Goal: Information Seeking & Learning: Learn about a topic

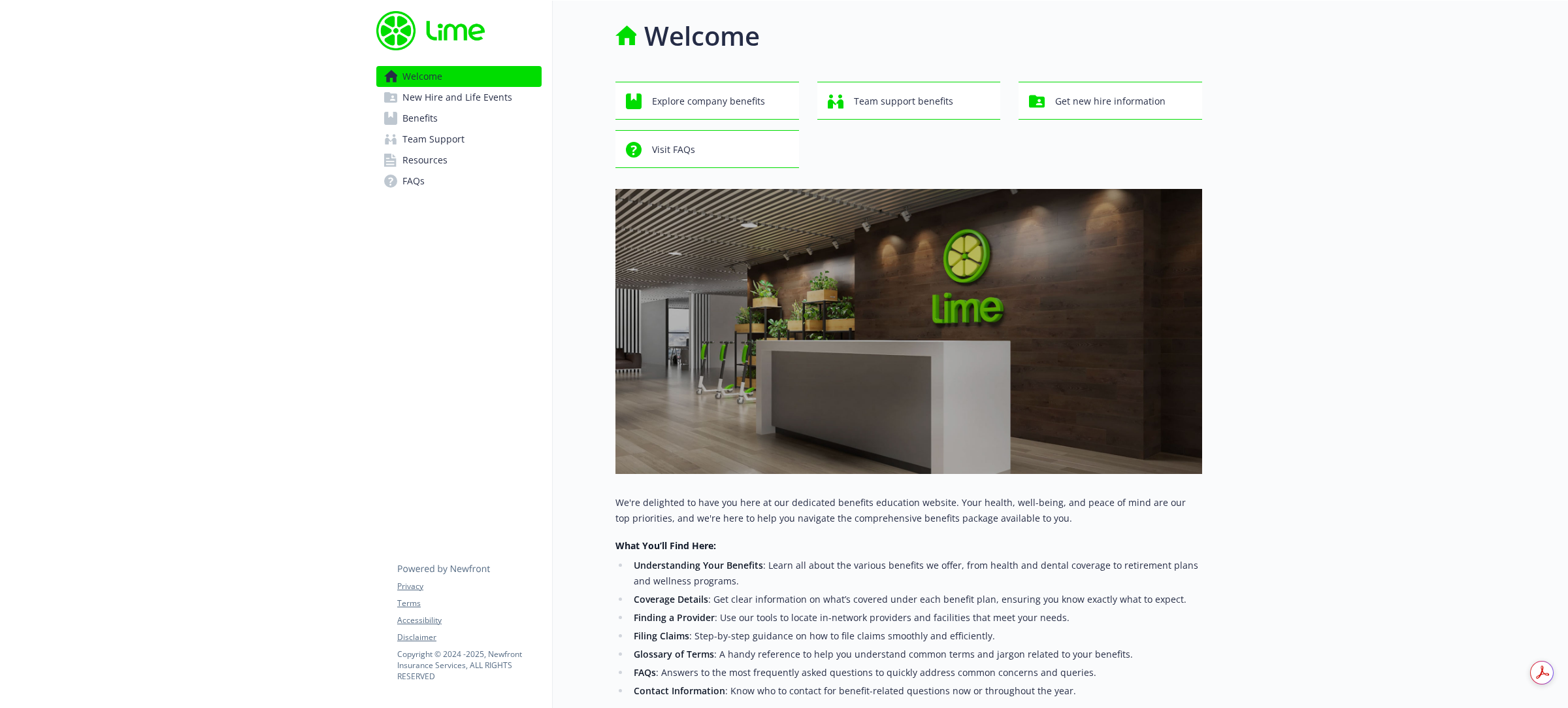
click at [446, 121] on link "Benefits" at bounding box center [459, 118] width 165 height 21
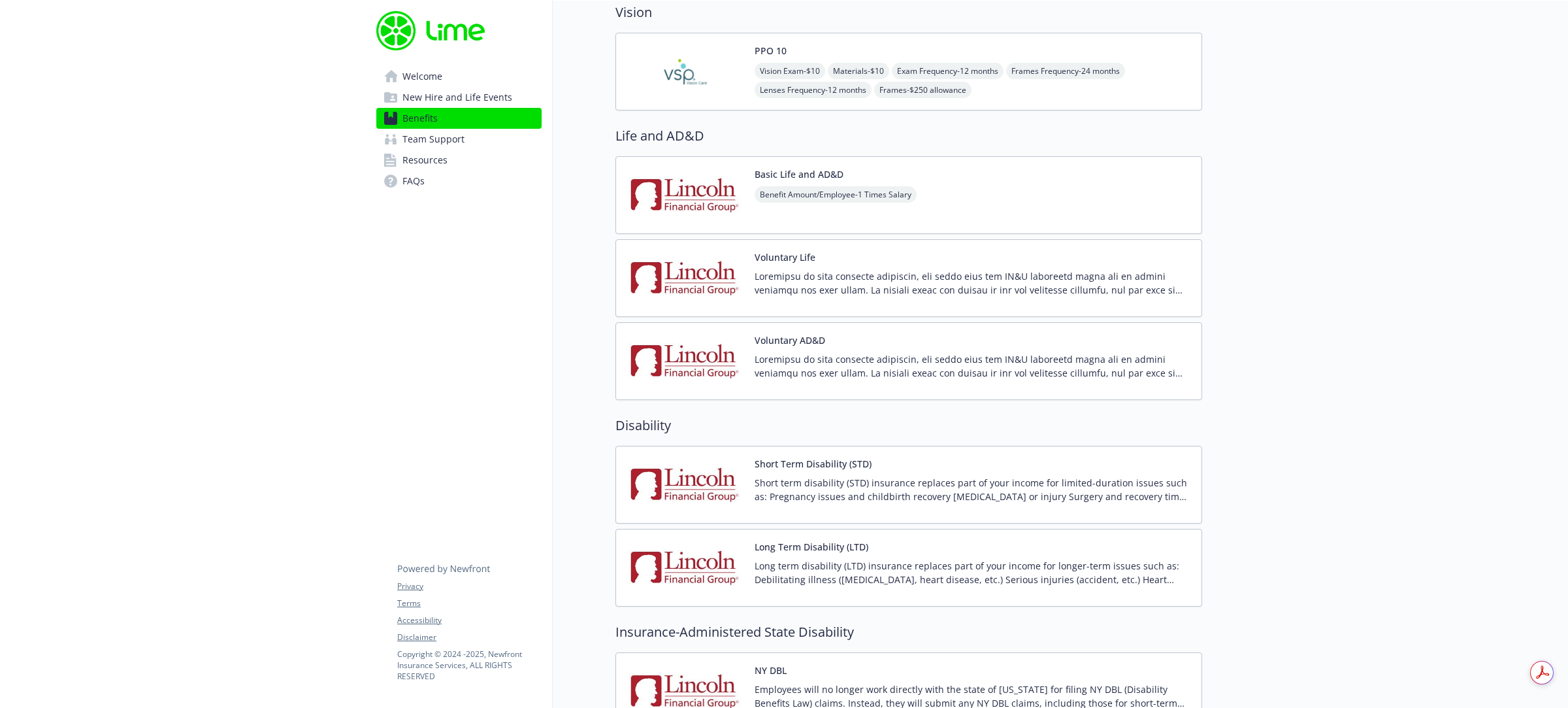
scroll to position [899, 0]
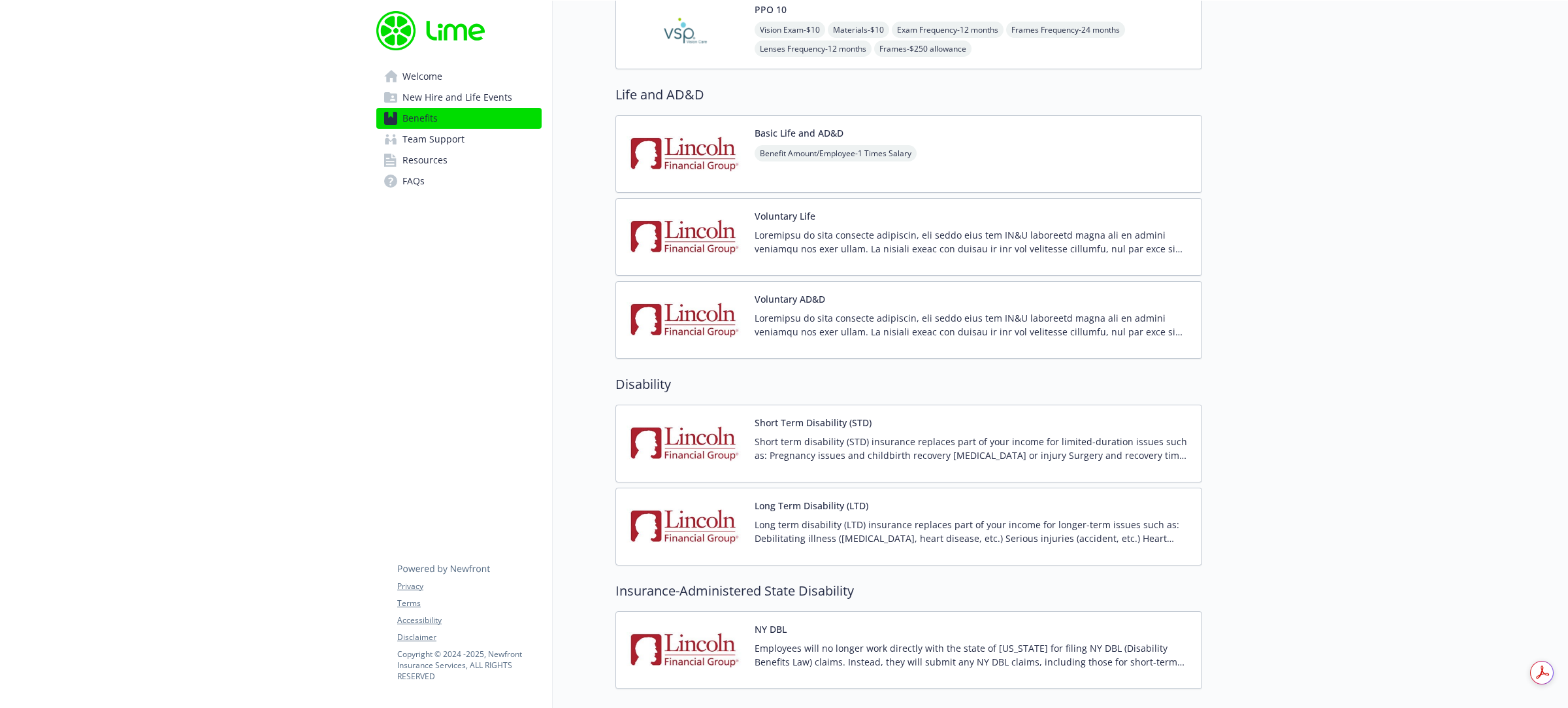
click at [825, 462] on p "Short term disability (STD) insurance replaces part of your income for limited-…" at bounding box center [973, 448] width 437 height 27
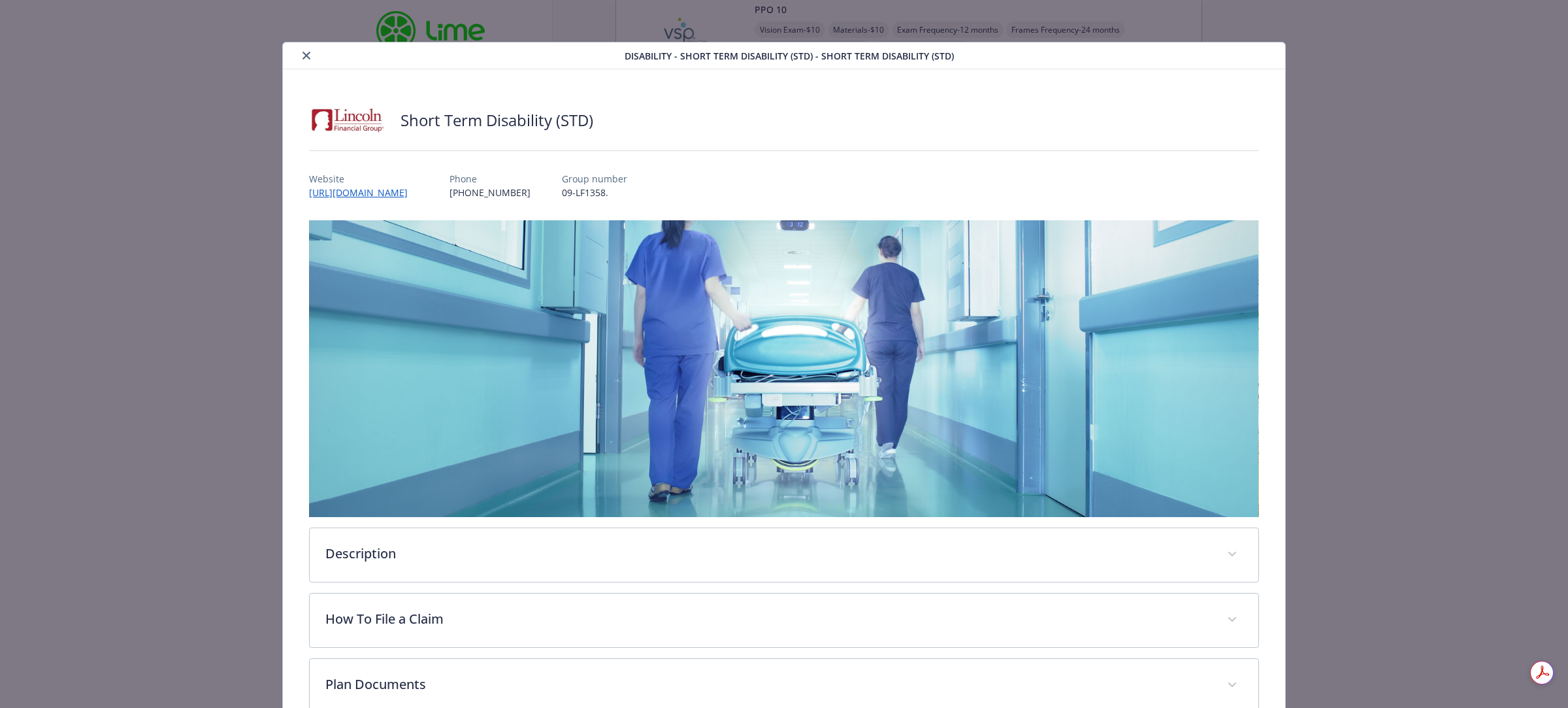
scroll to position [144, 0]
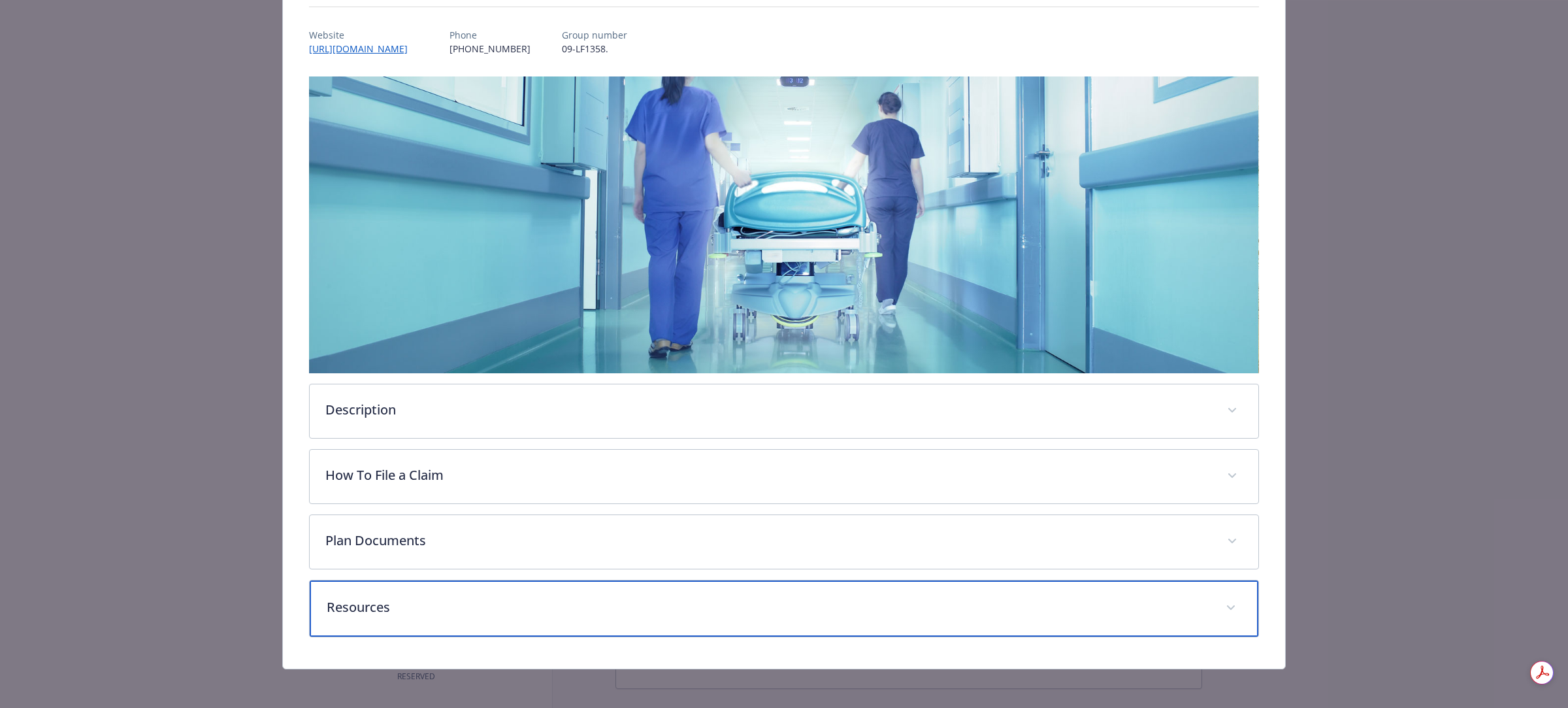
click at [383, 612] on p "Resources" at bounding box center [768, 607] width 883 height 19
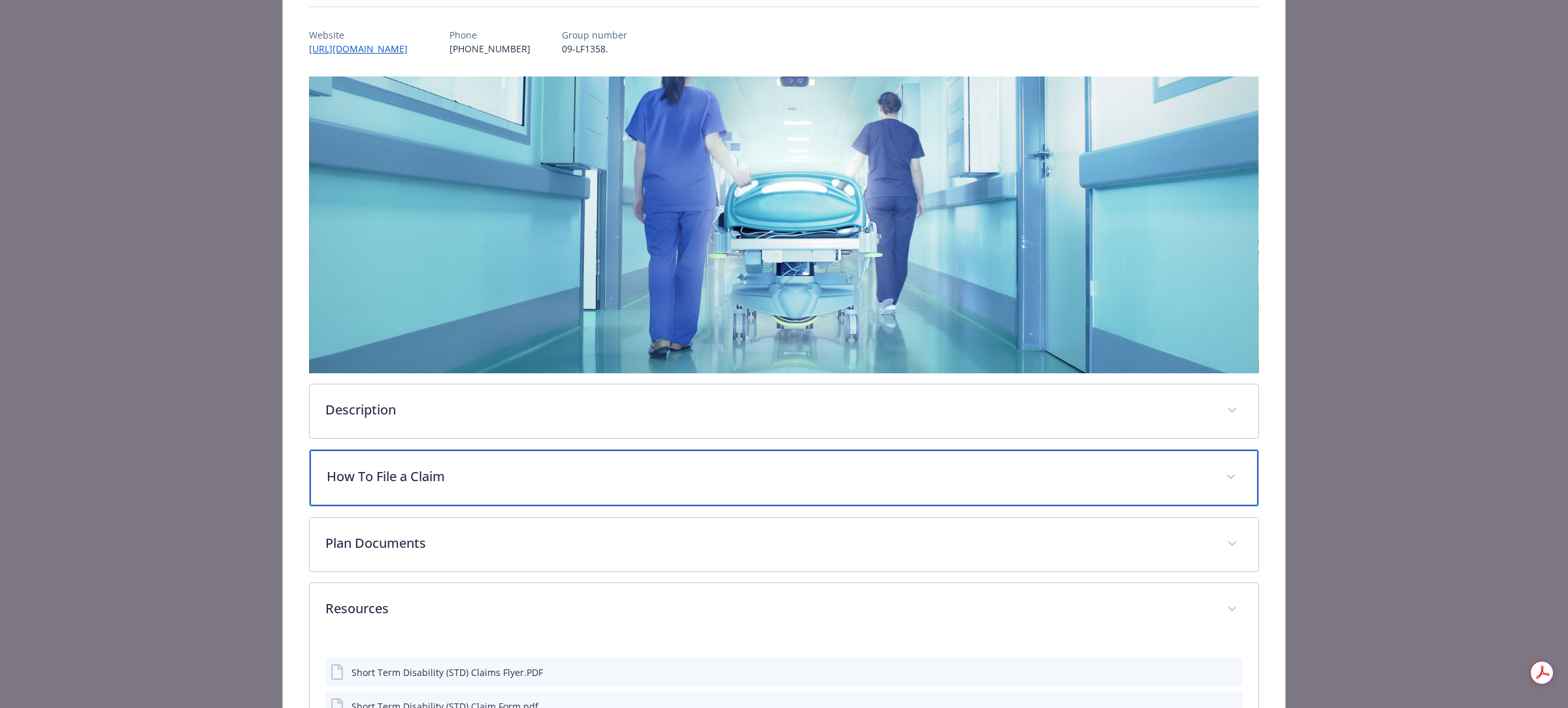
click at [462, 462] on div "How To File a Claim" at bounding box center [784, 478] width 949 height 56
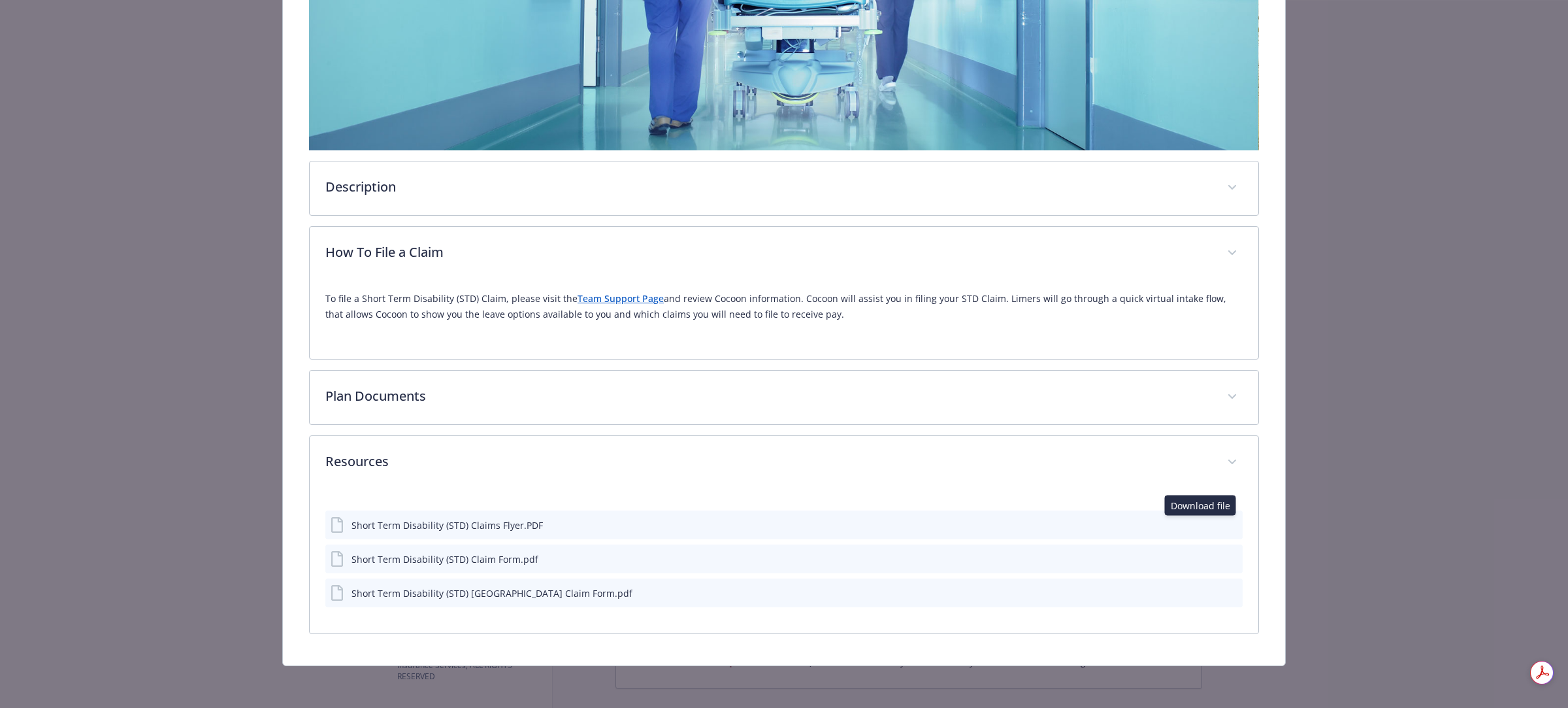
scroll to position [364, 0]
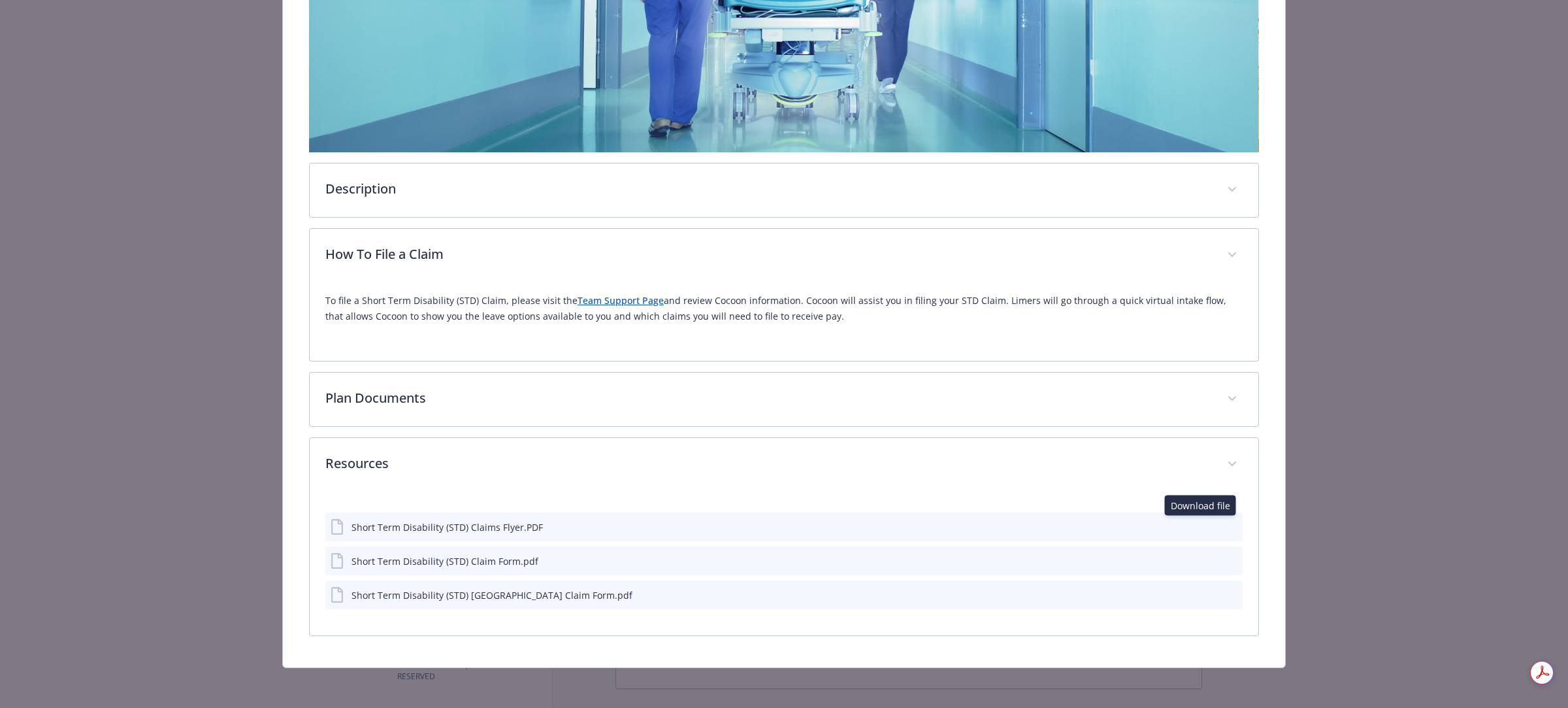
click at [1205, 524] on icon "download file" at bounding box center [1209, 524] width 9 height 8
click at [611, 301] on link "Team Support Page" at bounding box center [620, 301] width 86 height 12
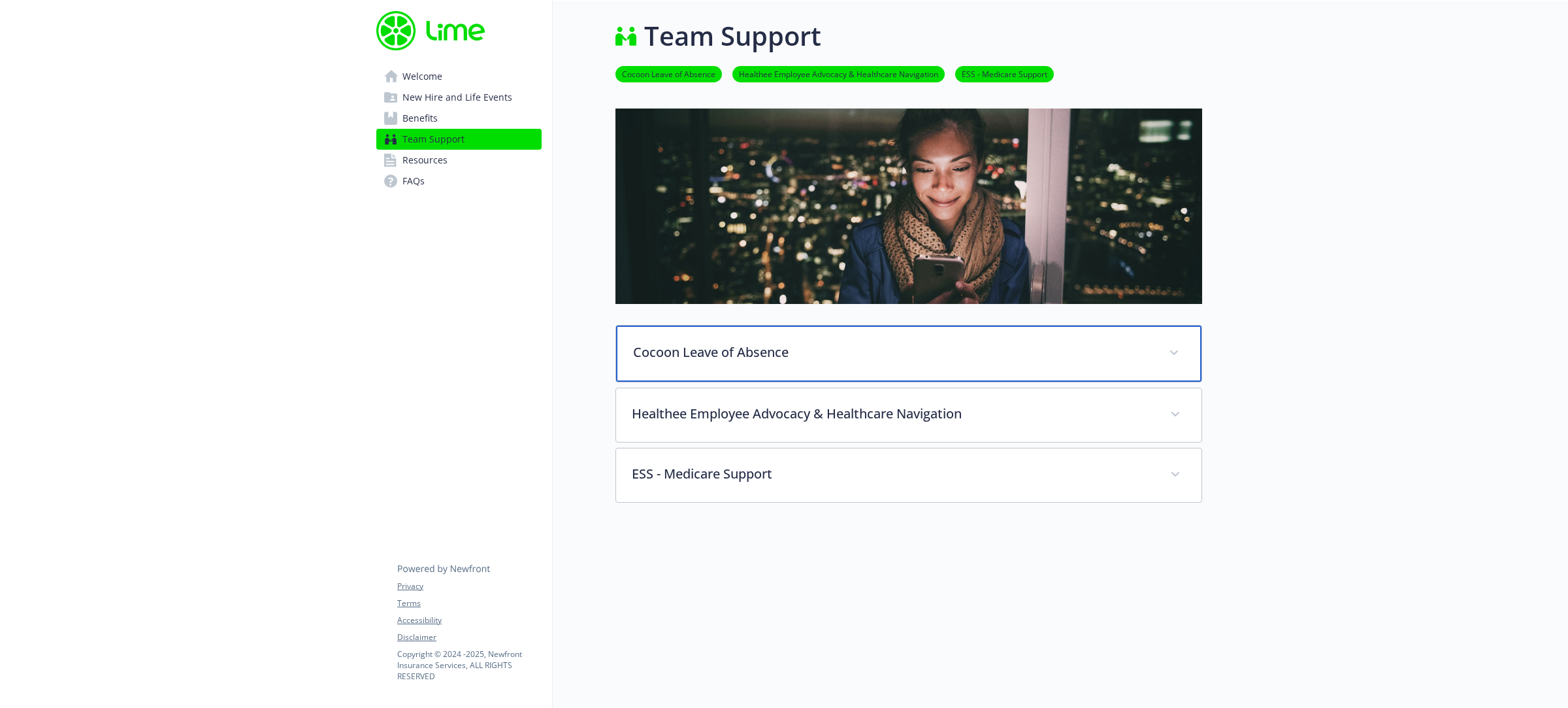
click at [803, 362] on div "Cocoon Leave of Absence" at bounding box center [908, 353] width 585 height 56
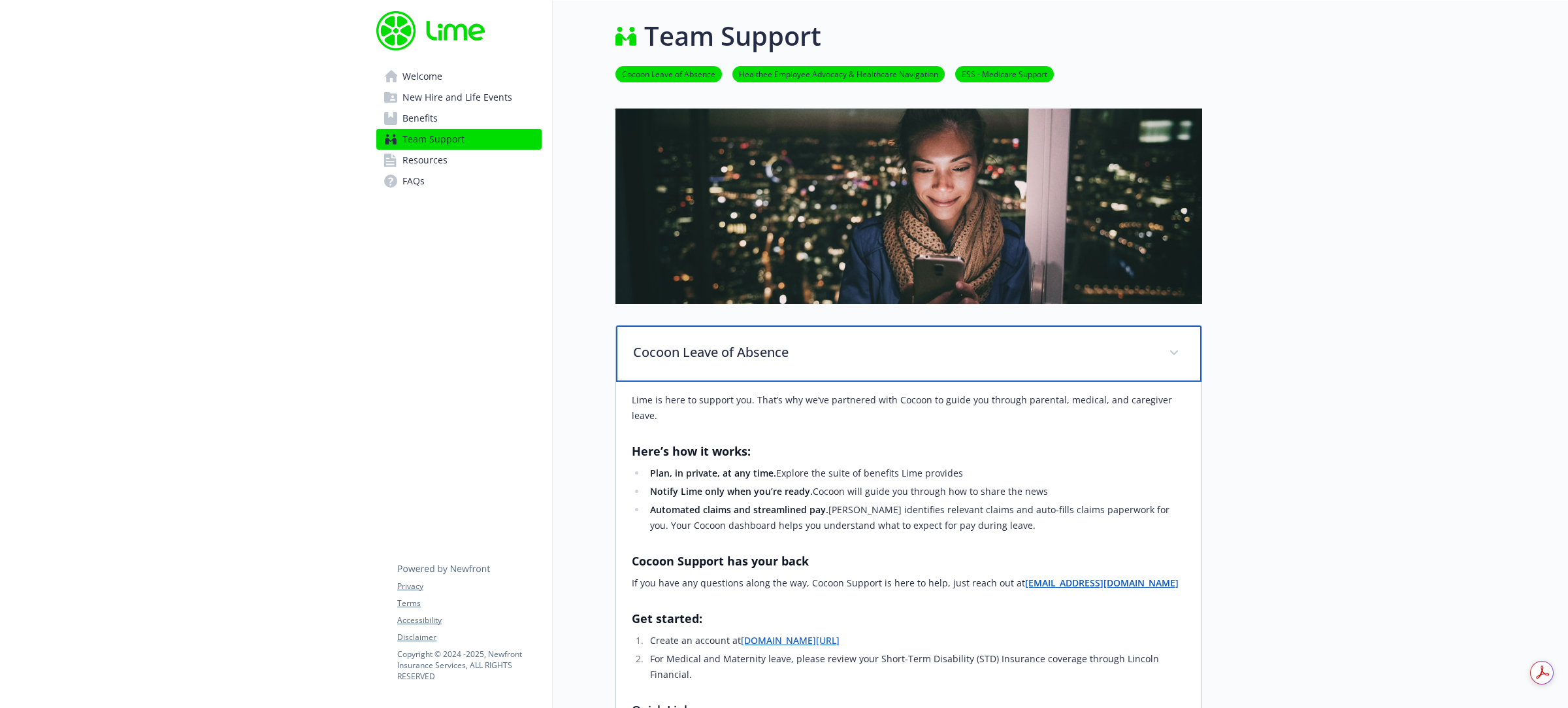
scroll to position [327, 0]
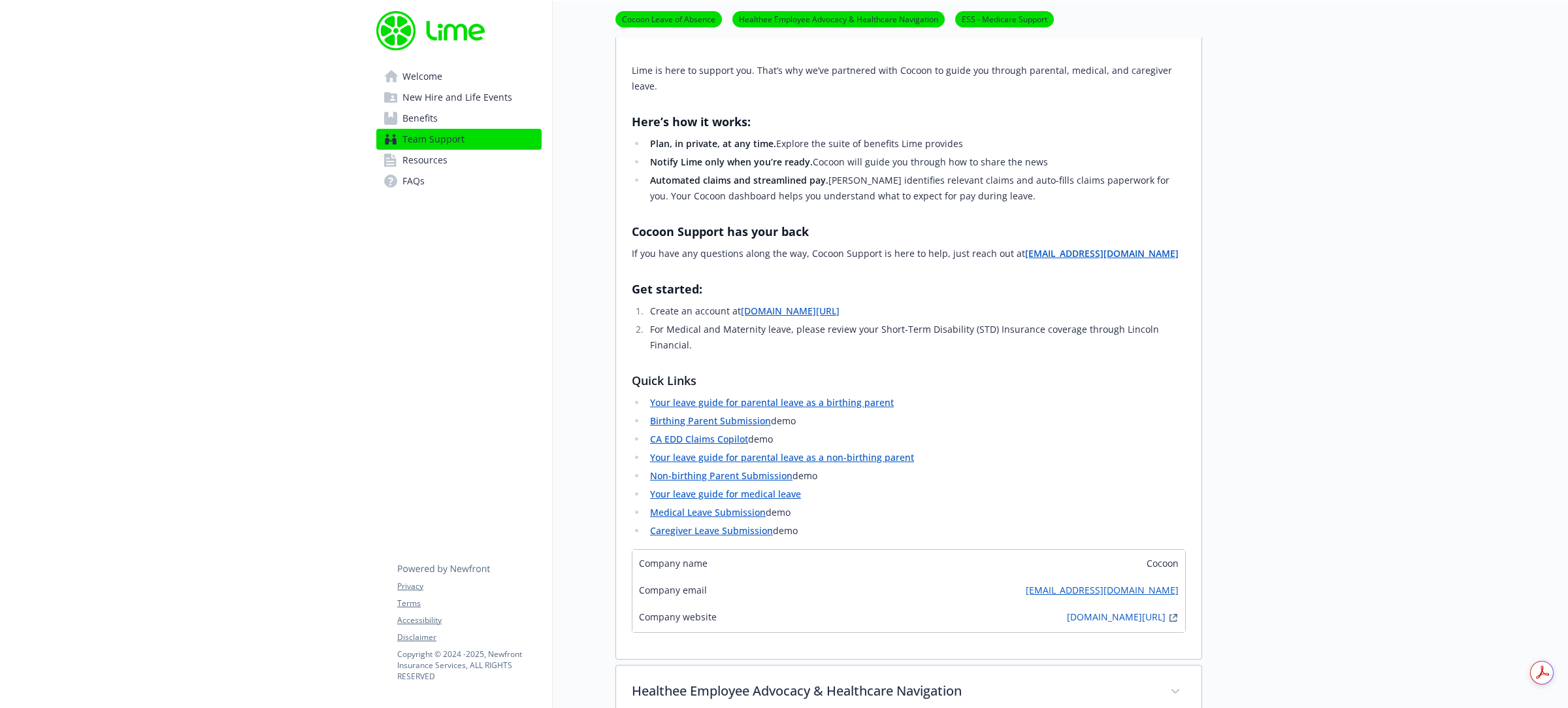
click at [426, 115] on span "Benefits" at bounding box center [420, 118] width 35 height 21
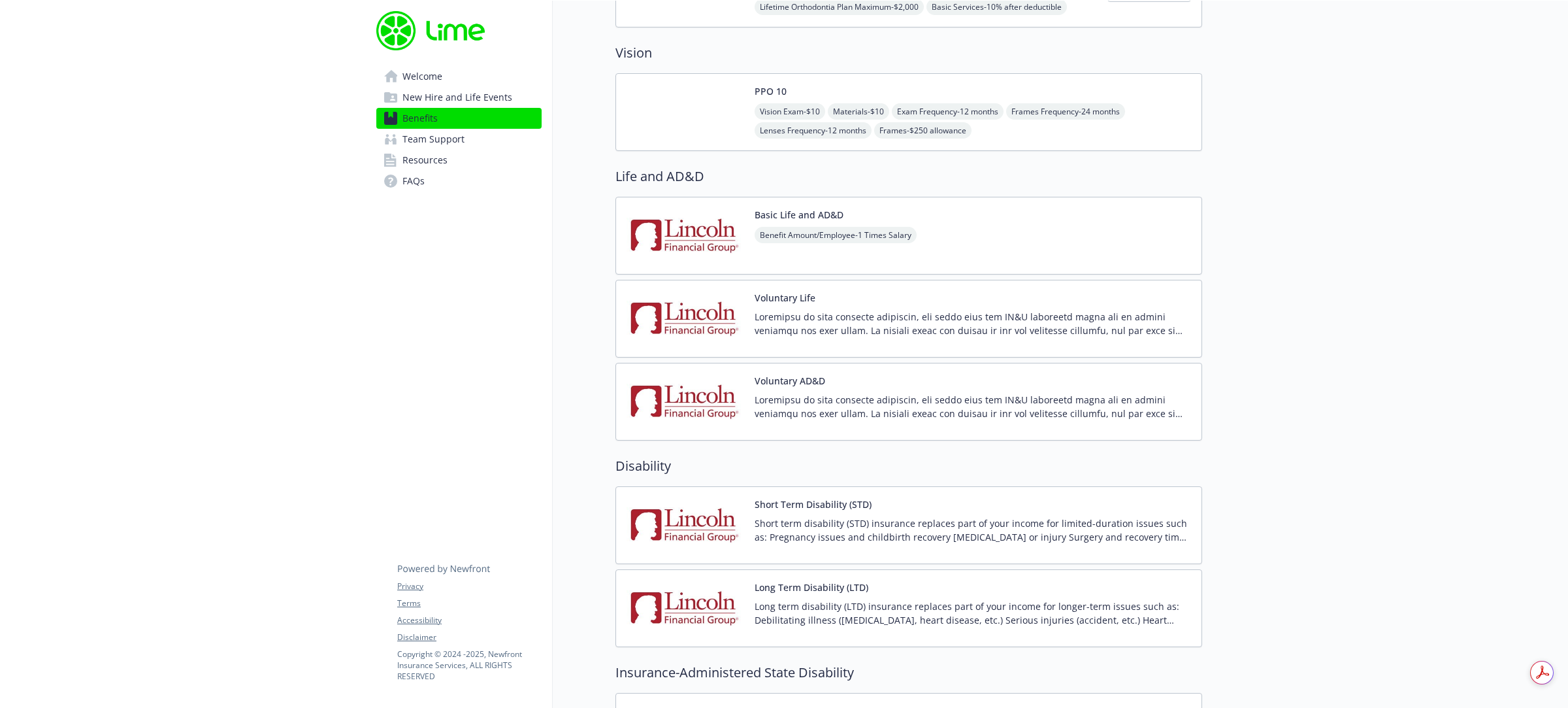
scroll to position [899, 0]
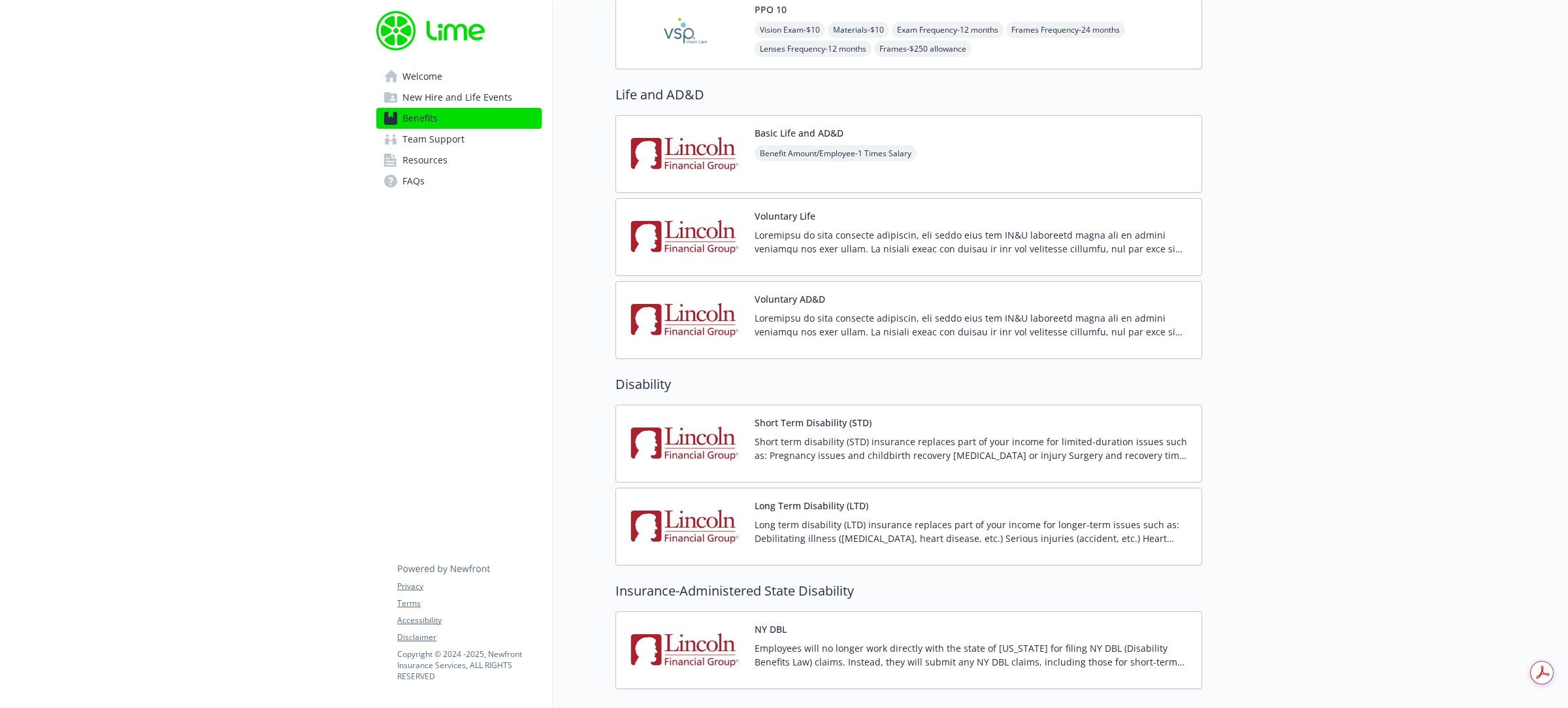
click at [850, 439] on p "Short term disability (STD) insurance replaces part of your income for limited-…" at bounding box center [973, 448] width 437 height 27
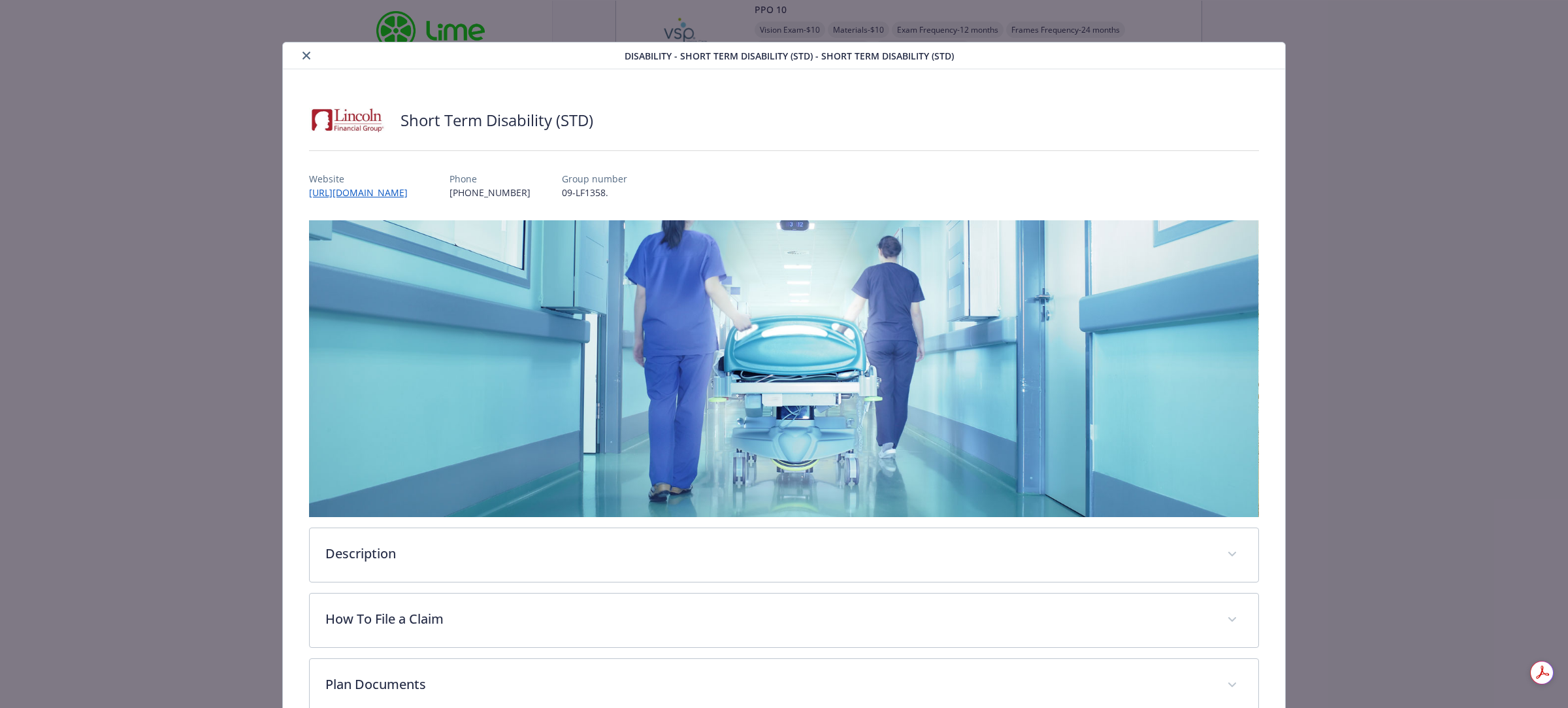
scroll to position [39, 0]
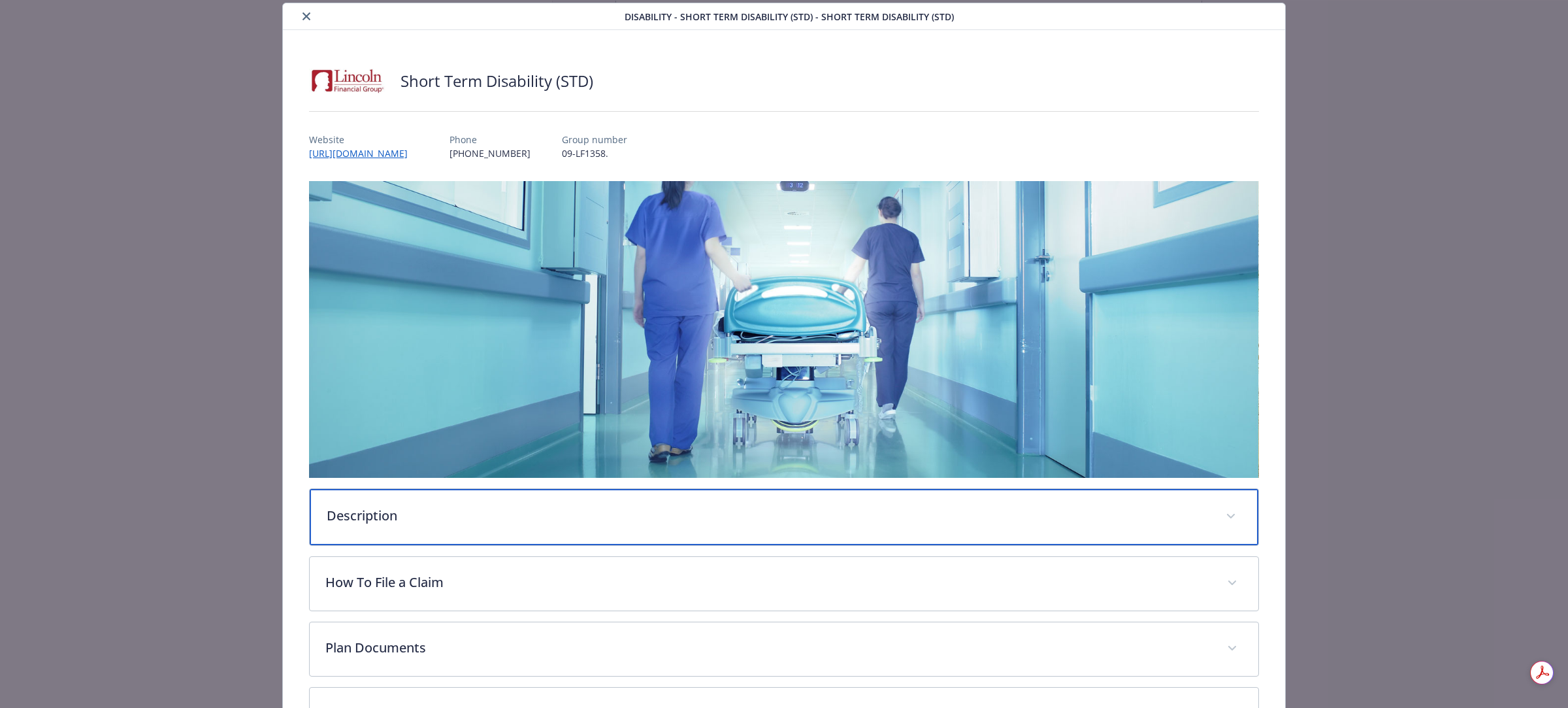
click at [380, 512] on p "Description" at bounding box center [768, 516] width 883 height 19
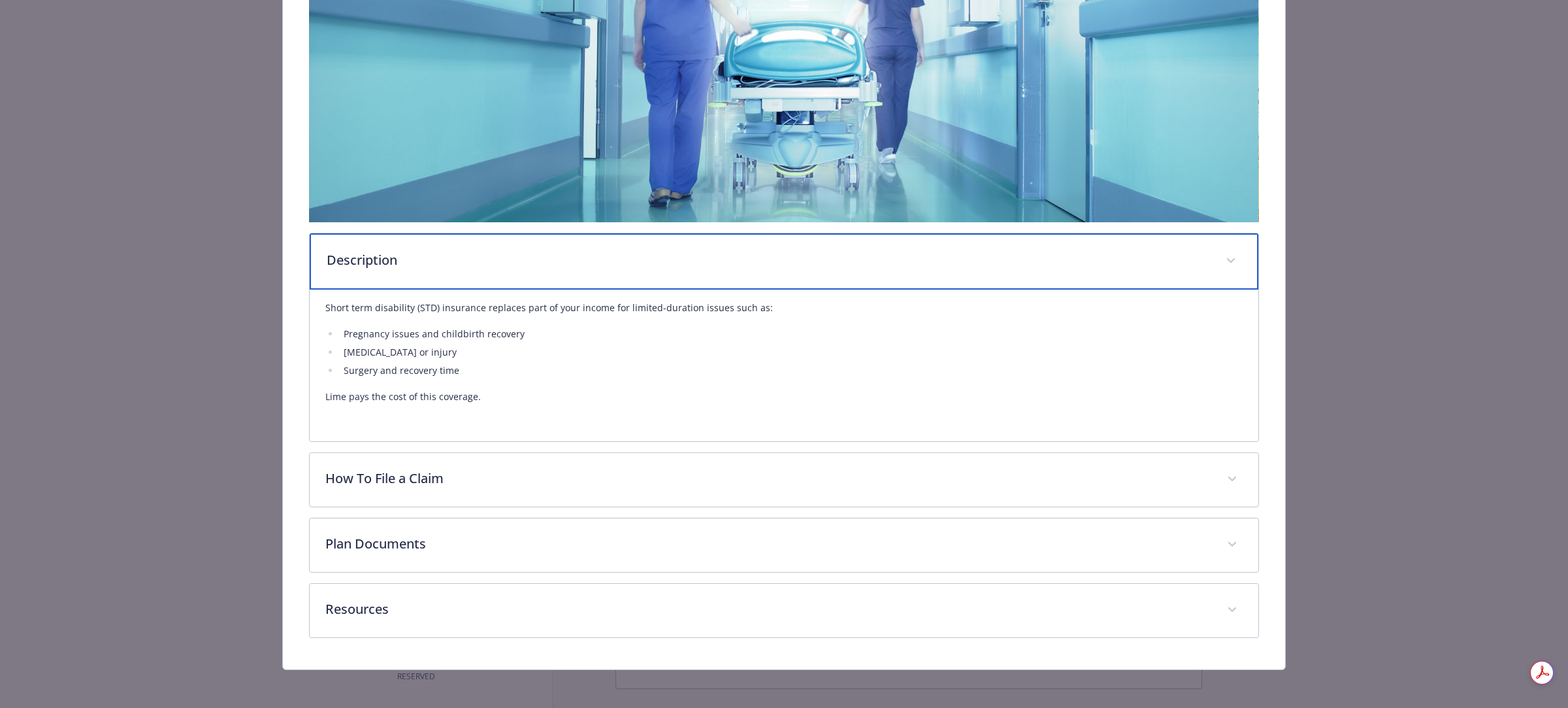
scroll to position [296, 0]
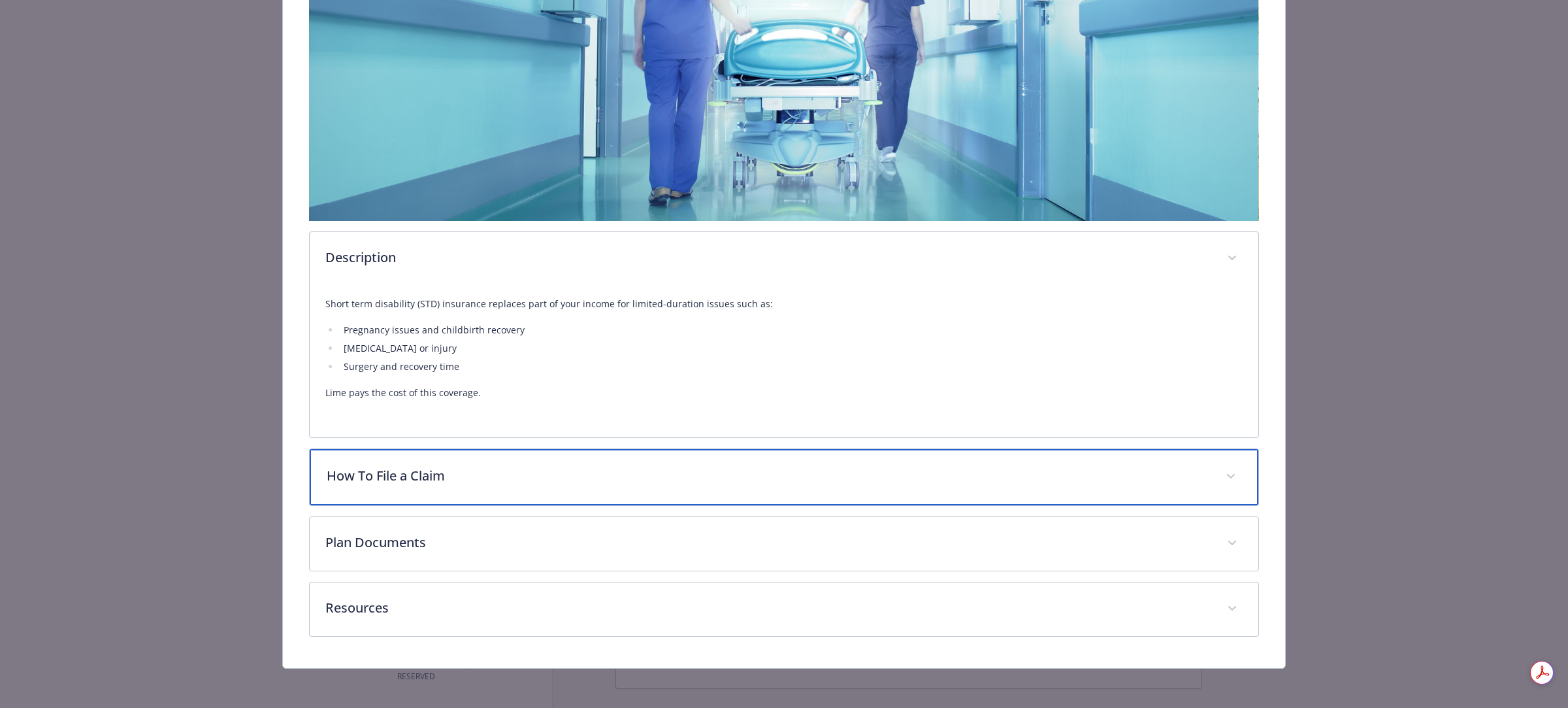
click at [420, 494] on div "How To File a Claim" at bounding box center [784, 477] width 949 height 56
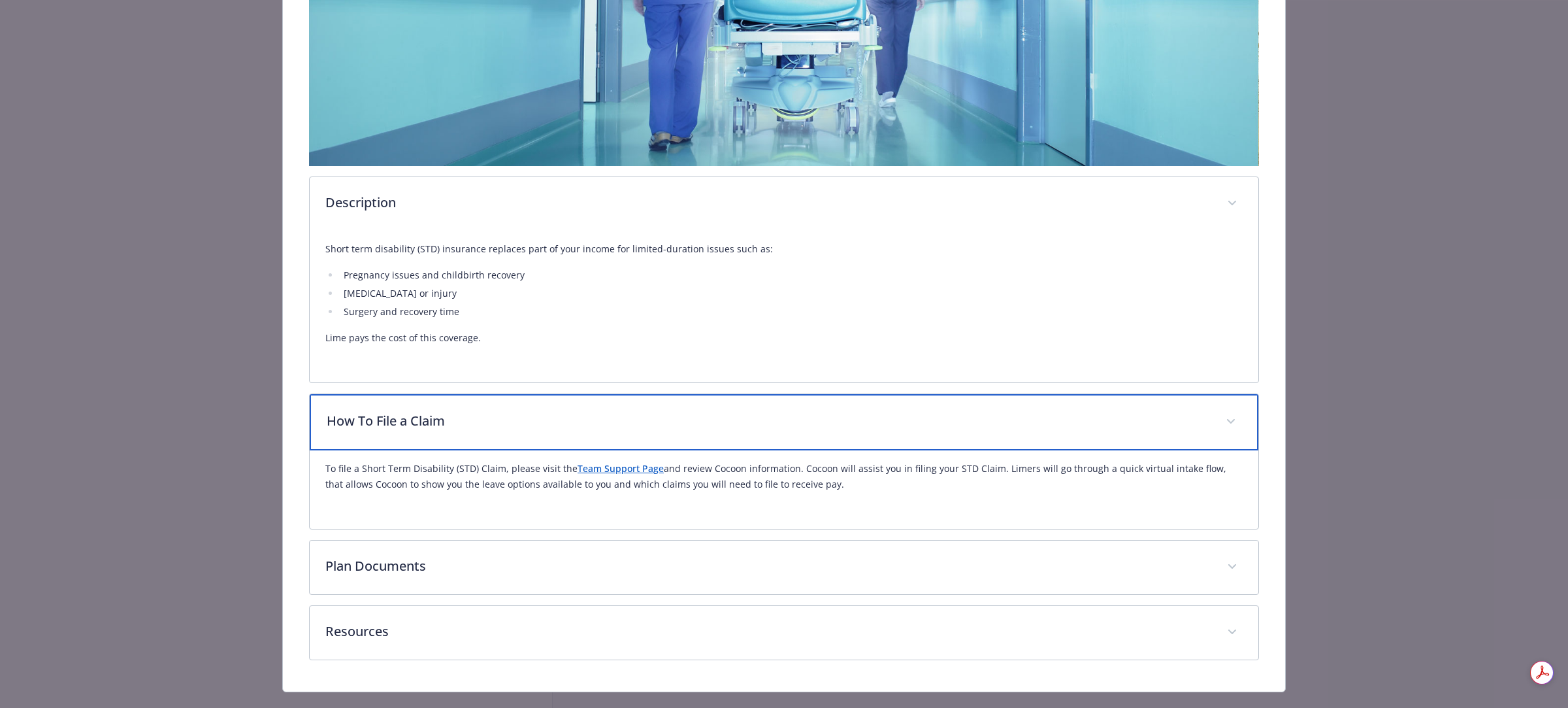
scroll to position [375, 0]
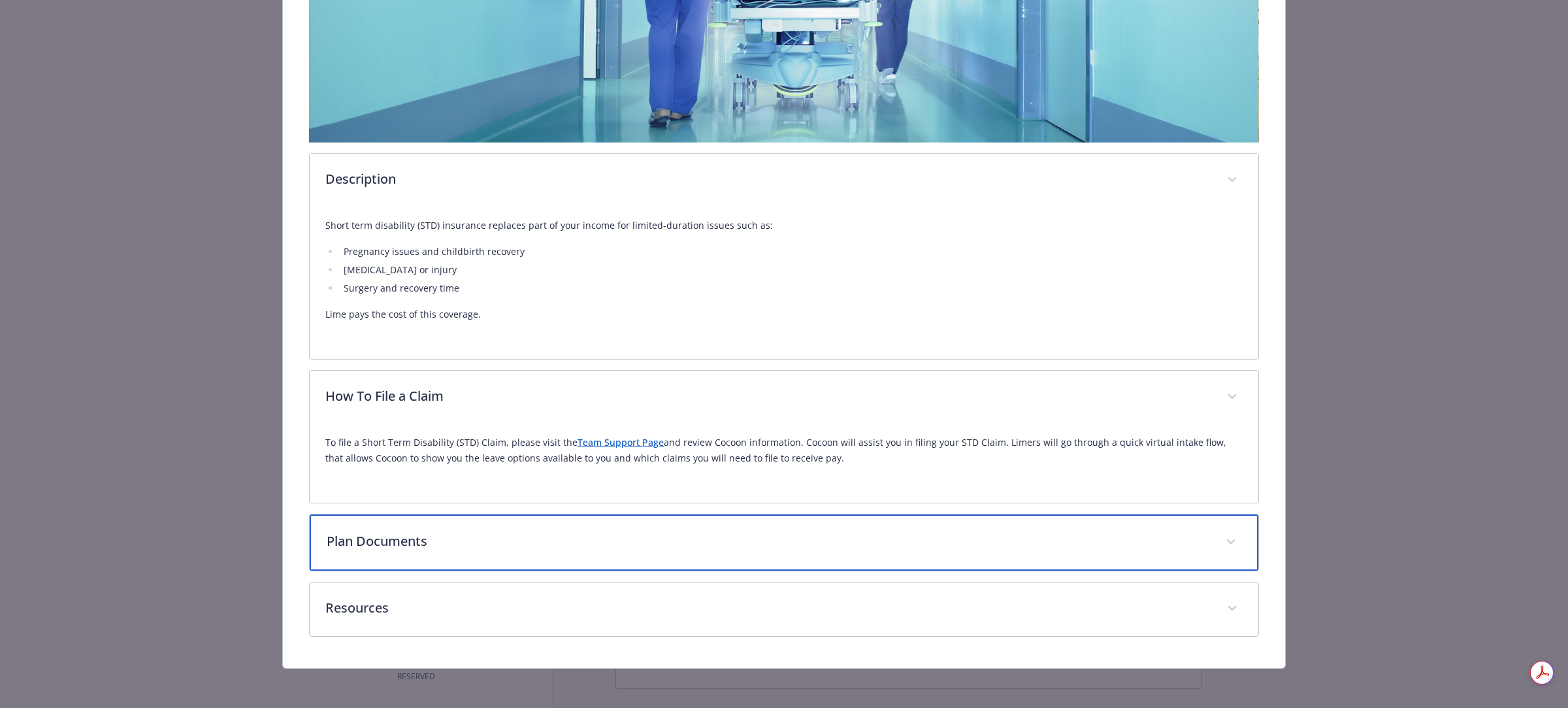
click at [411, 526] on div "Plan Documents" at bounding box center [784, 543] width 949 height 56
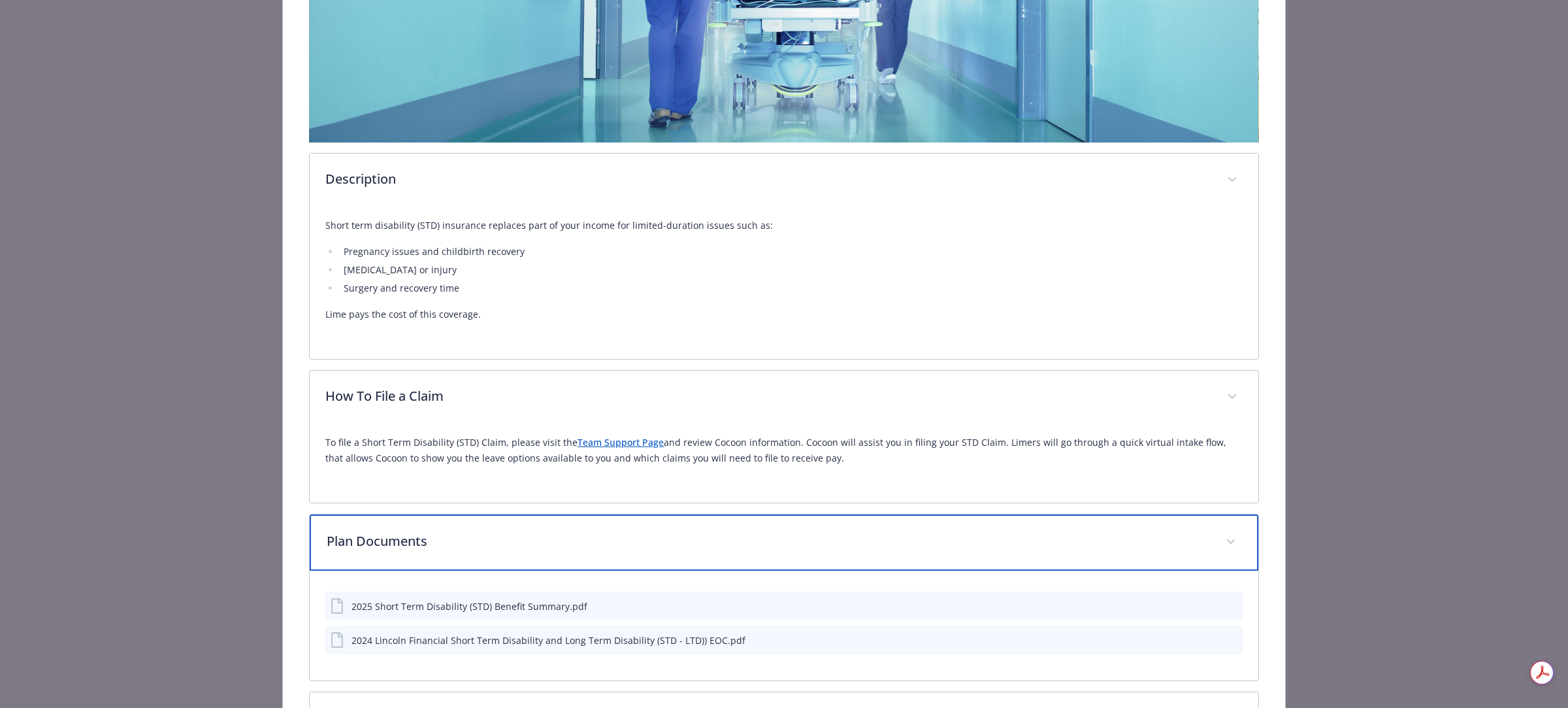
scroll to position [484, 0]
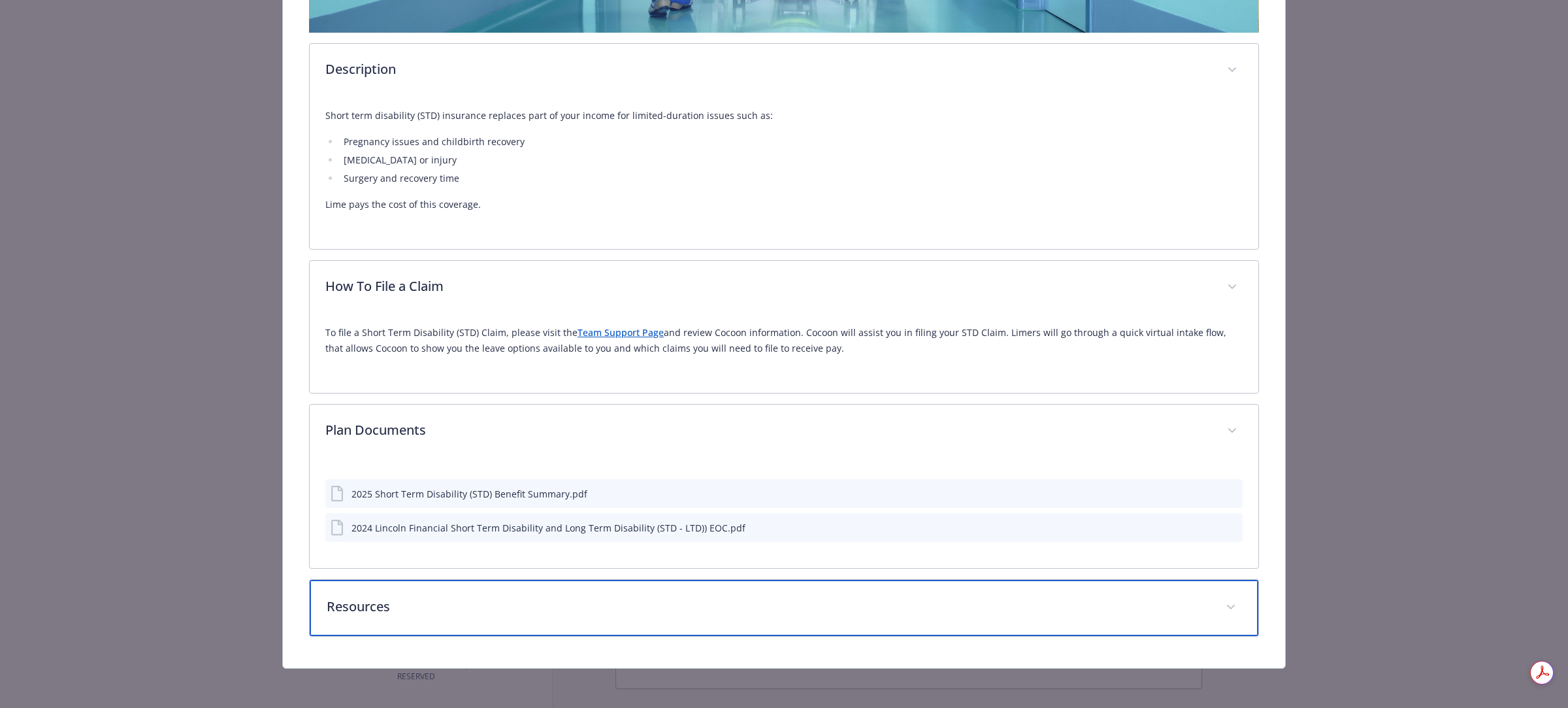
click at [390, 608] on p "Resources" at bounding box center [768, 607] width 883 height 19
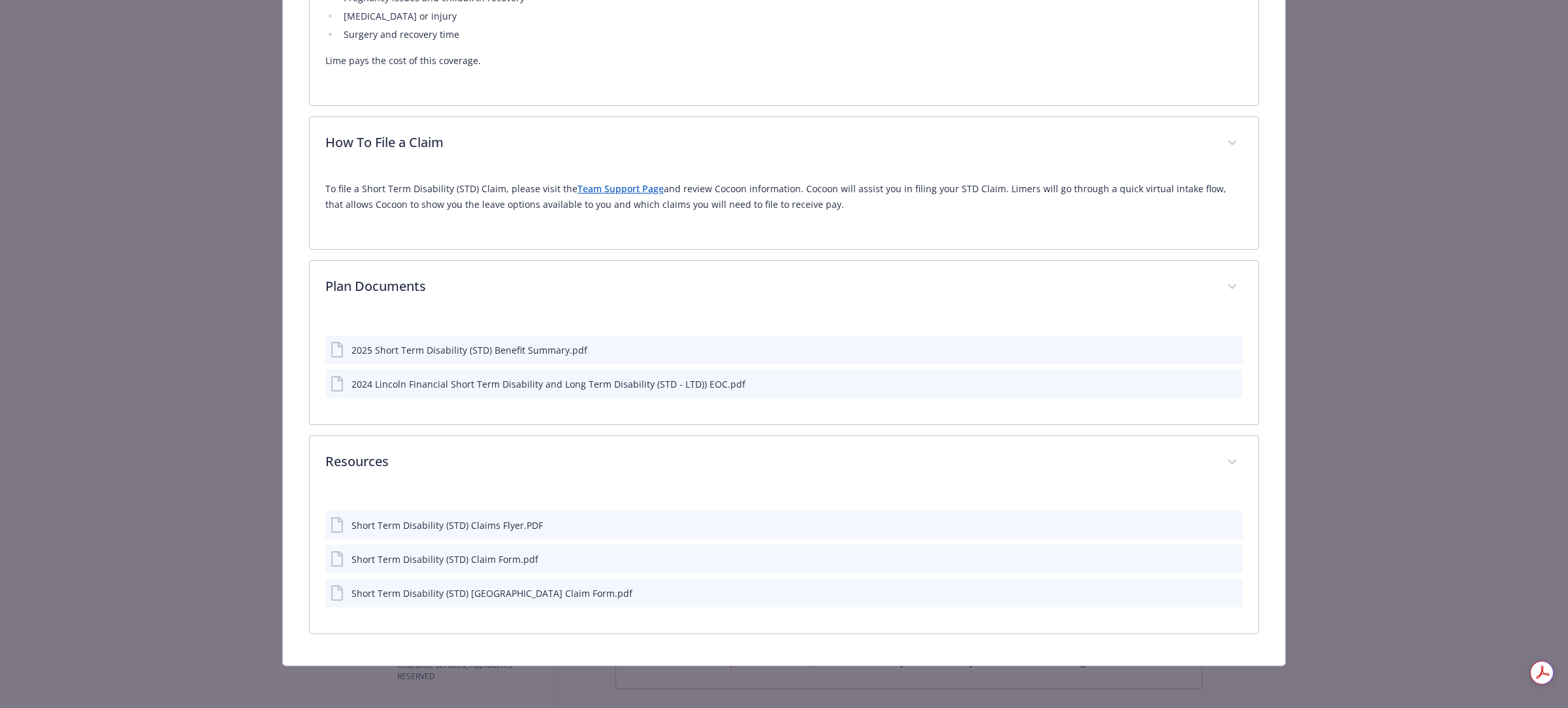
scroll to position [627, 0]
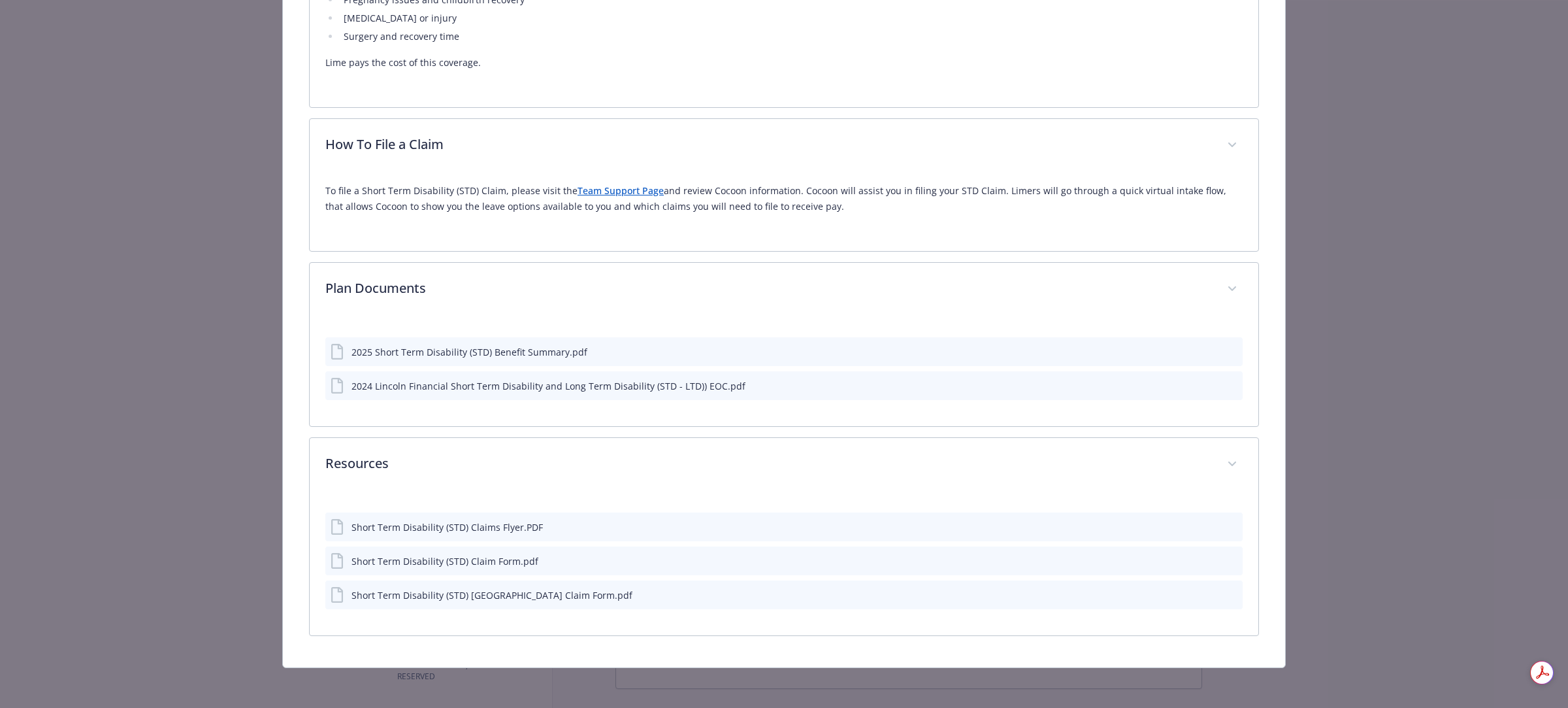
click at [1205, 559] on icon "download file" at bounding box center [1209, 559] width 9 height 8
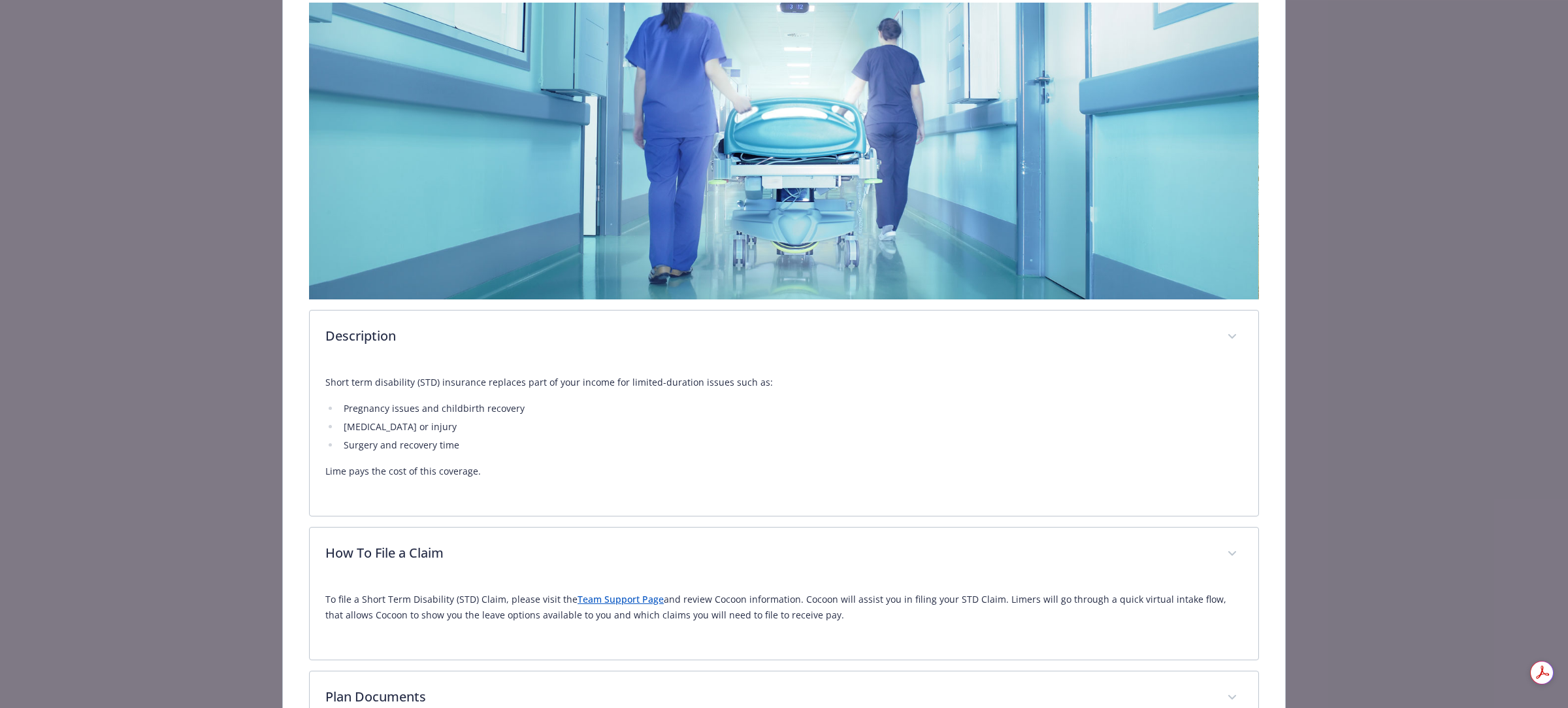
scroll to position [0, 0]
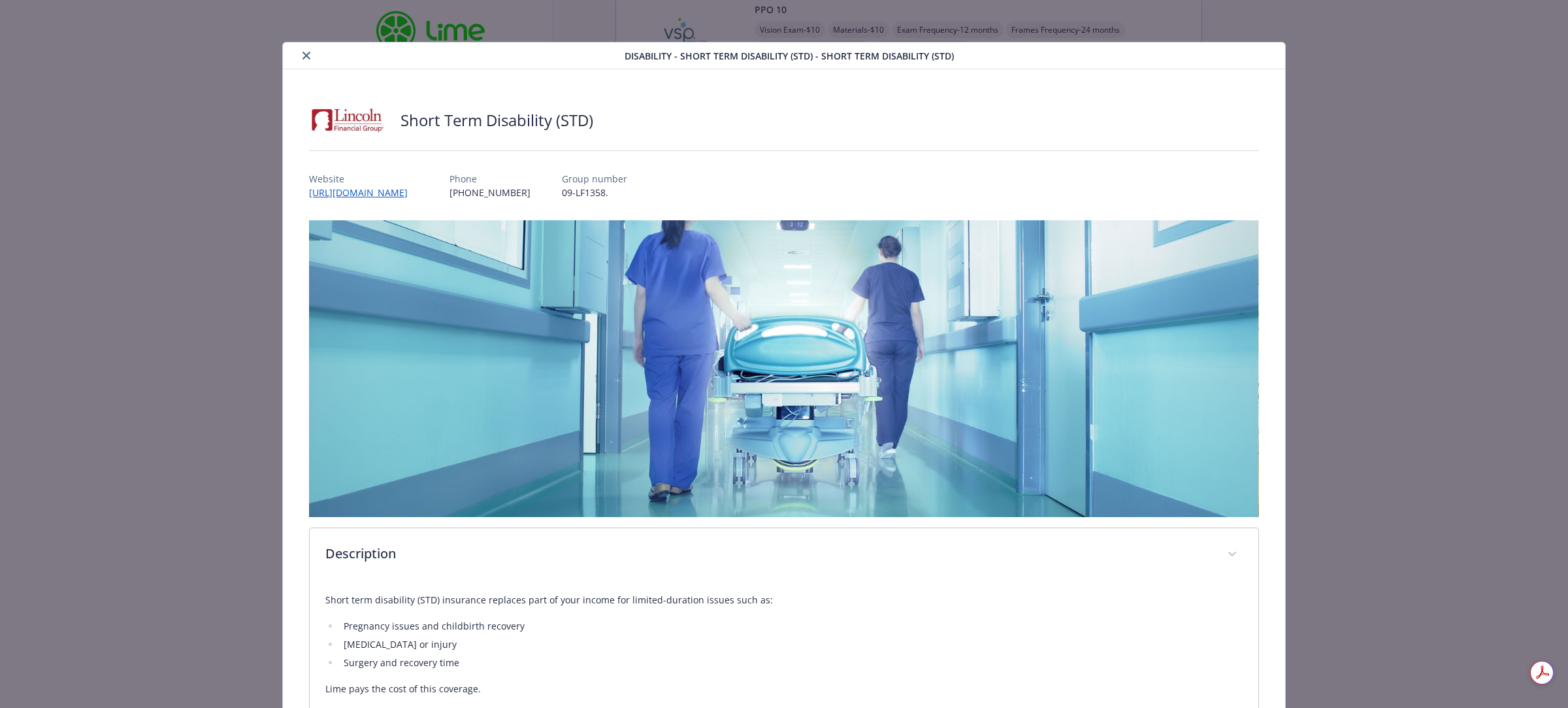
click at [306, 56] on icon "close" at bounding box center [306, 55] width 8 height 8
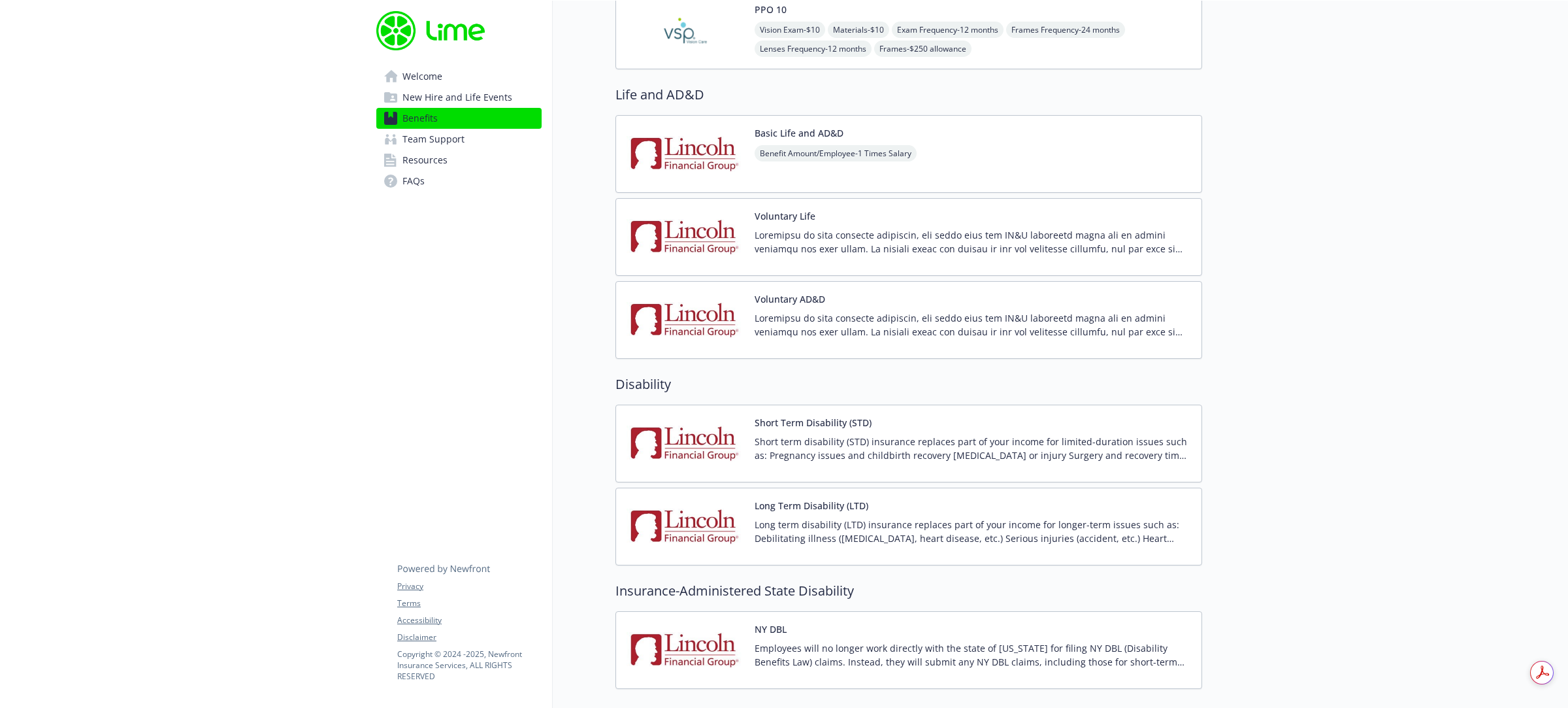
click at [819, 434] on div "Short Term Disability (STD) Short term disability (STD) insurance replaces part…" at bounding box center [973, 444] width 437 height 56
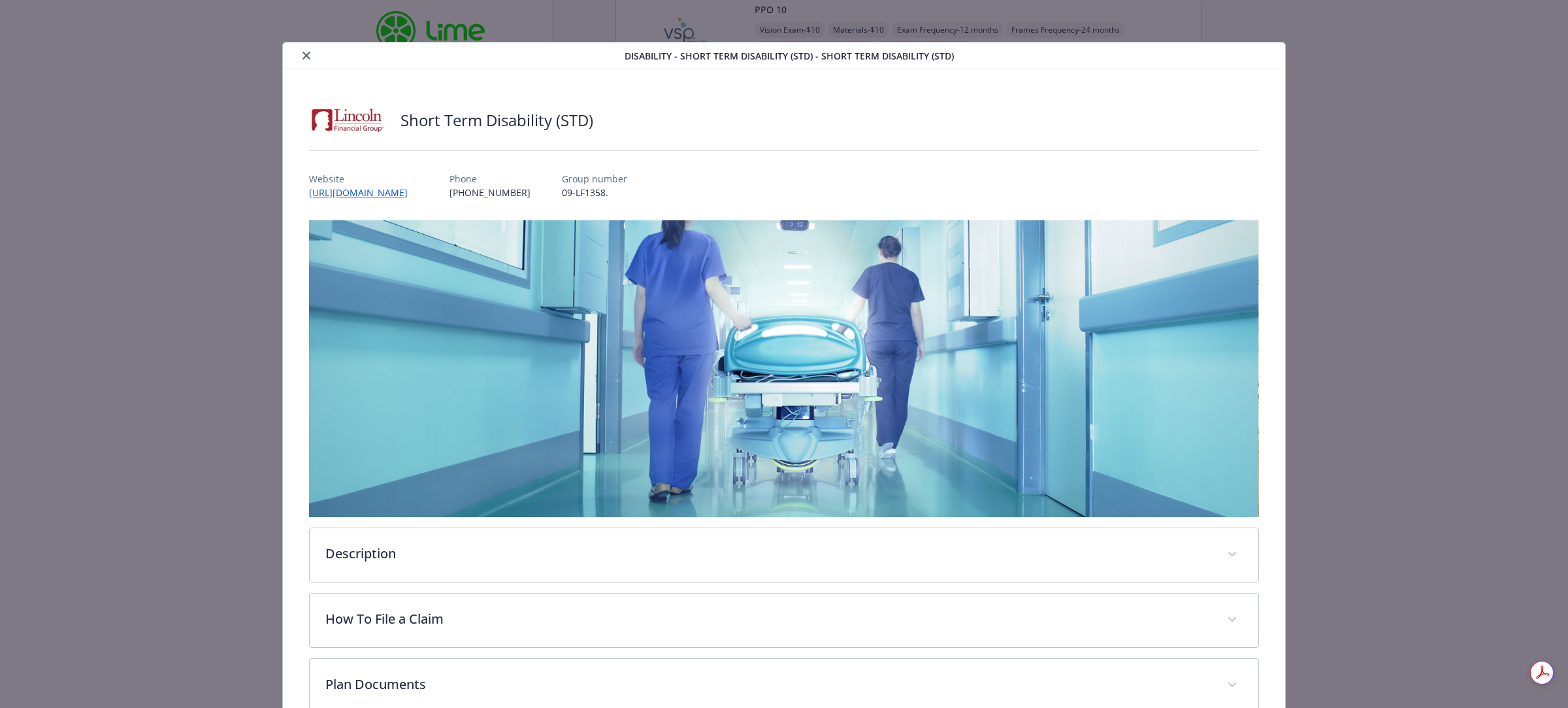
scroll to position [39, 0]
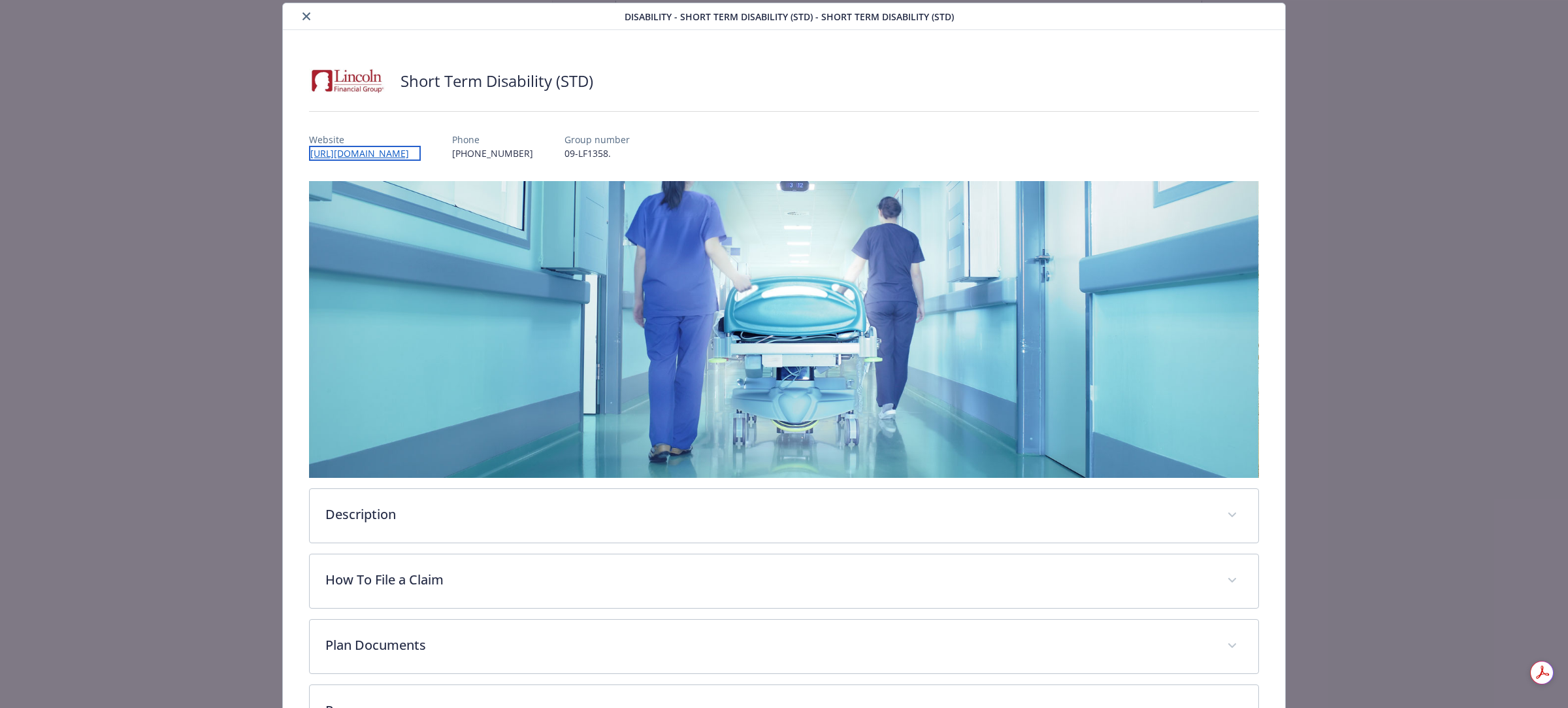
click at [359, 152] on link "https://MyLincolnPortal.com" at bounding box center [365, 153] width 112 height 15
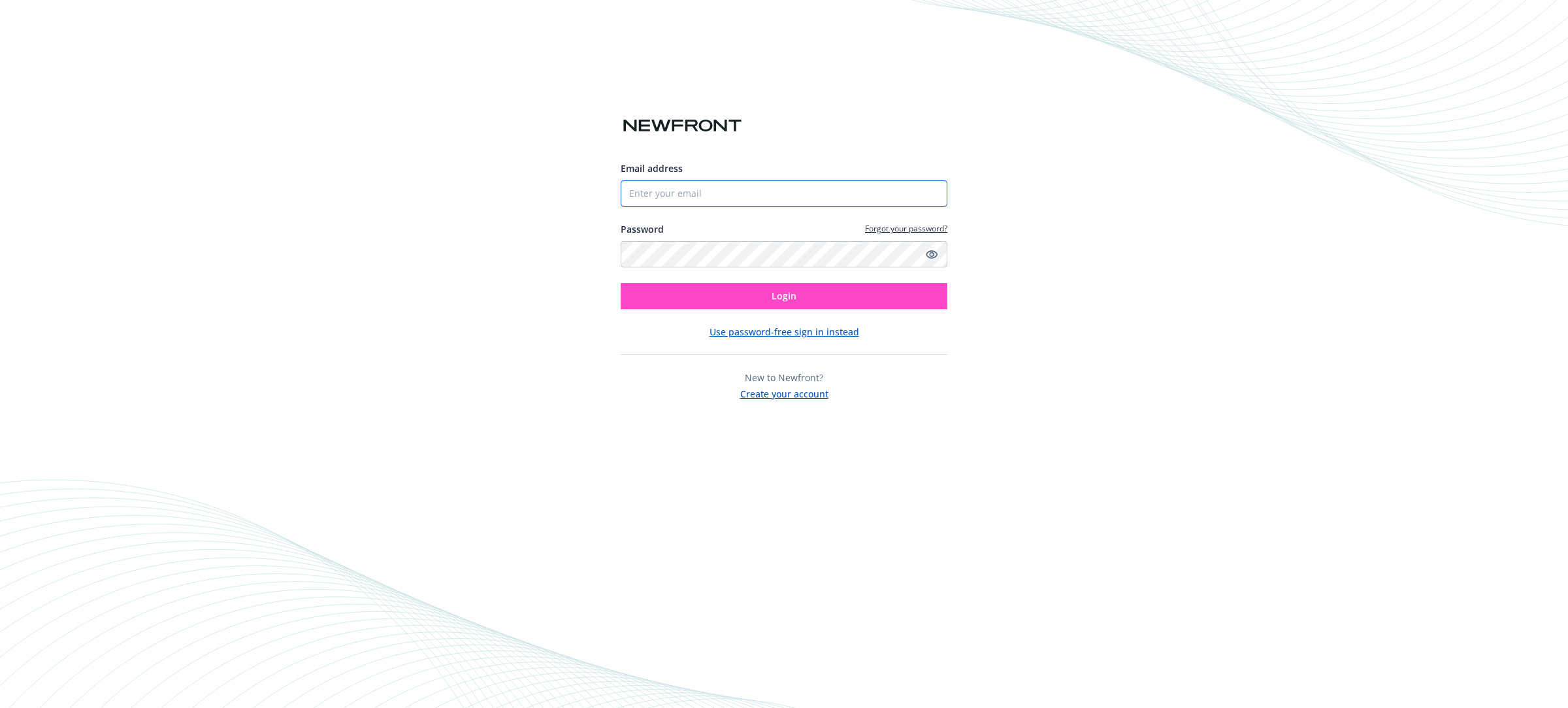
type input "[PERSON_NAME][EMAIL_ADDRESS][PERSON_NAME][DOMAIN_NAME]"
click at [776, 302] on button "Login" at bounding box center [784, 296] width 327 height 26
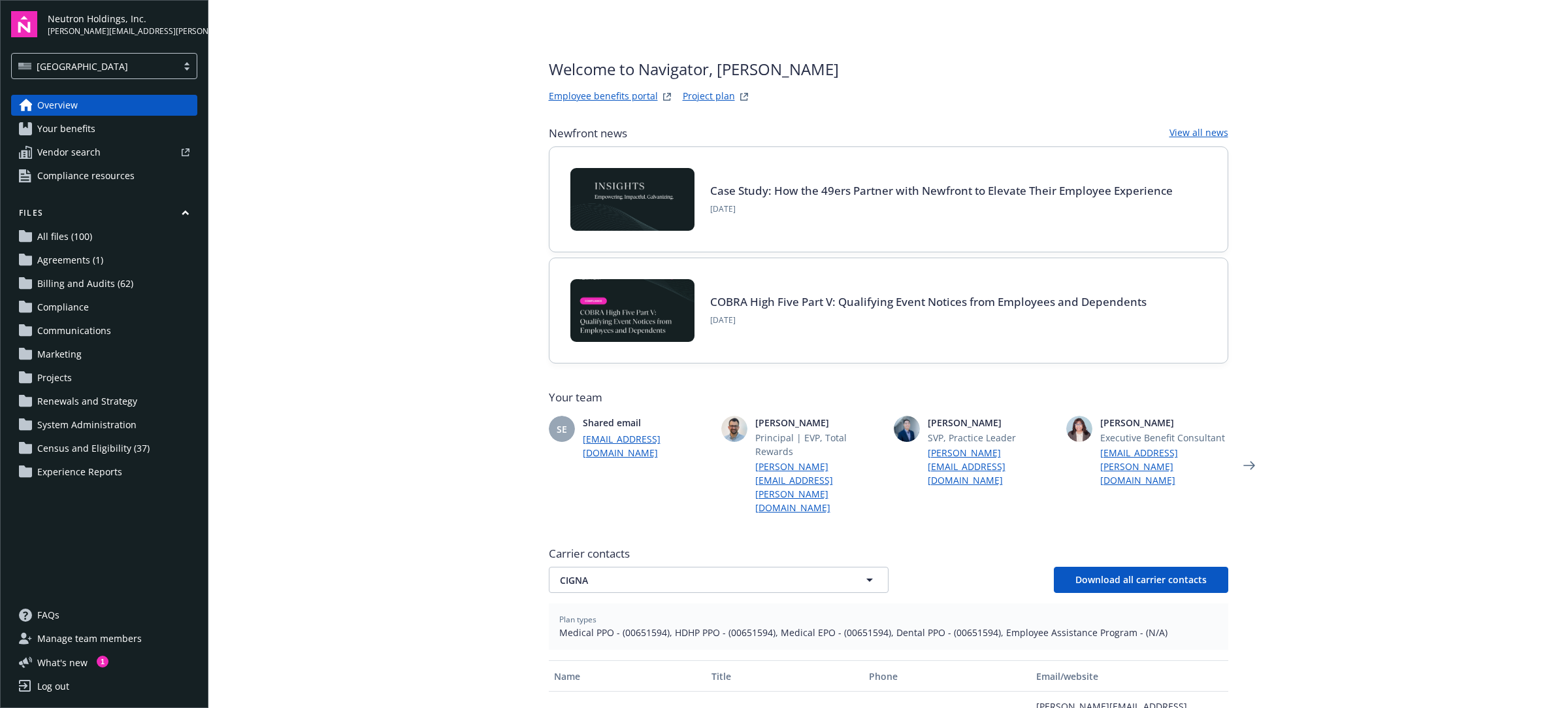
click at [71, 268] on span "Agreements (1)" at bounding box center [71, 260] width 66 height 21
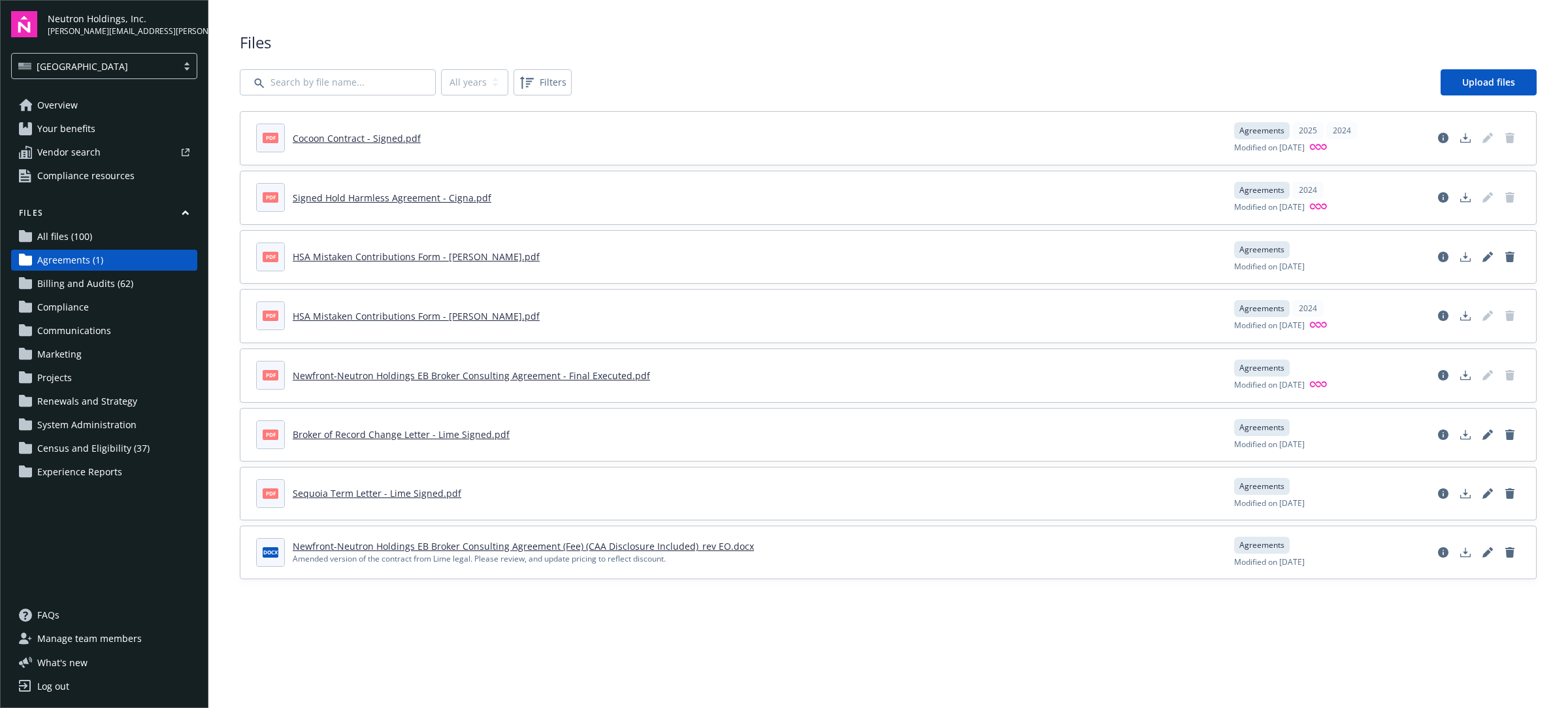
click at [77, 105] on span "Overview" at bounding box center [58, 105] width 40 height 21
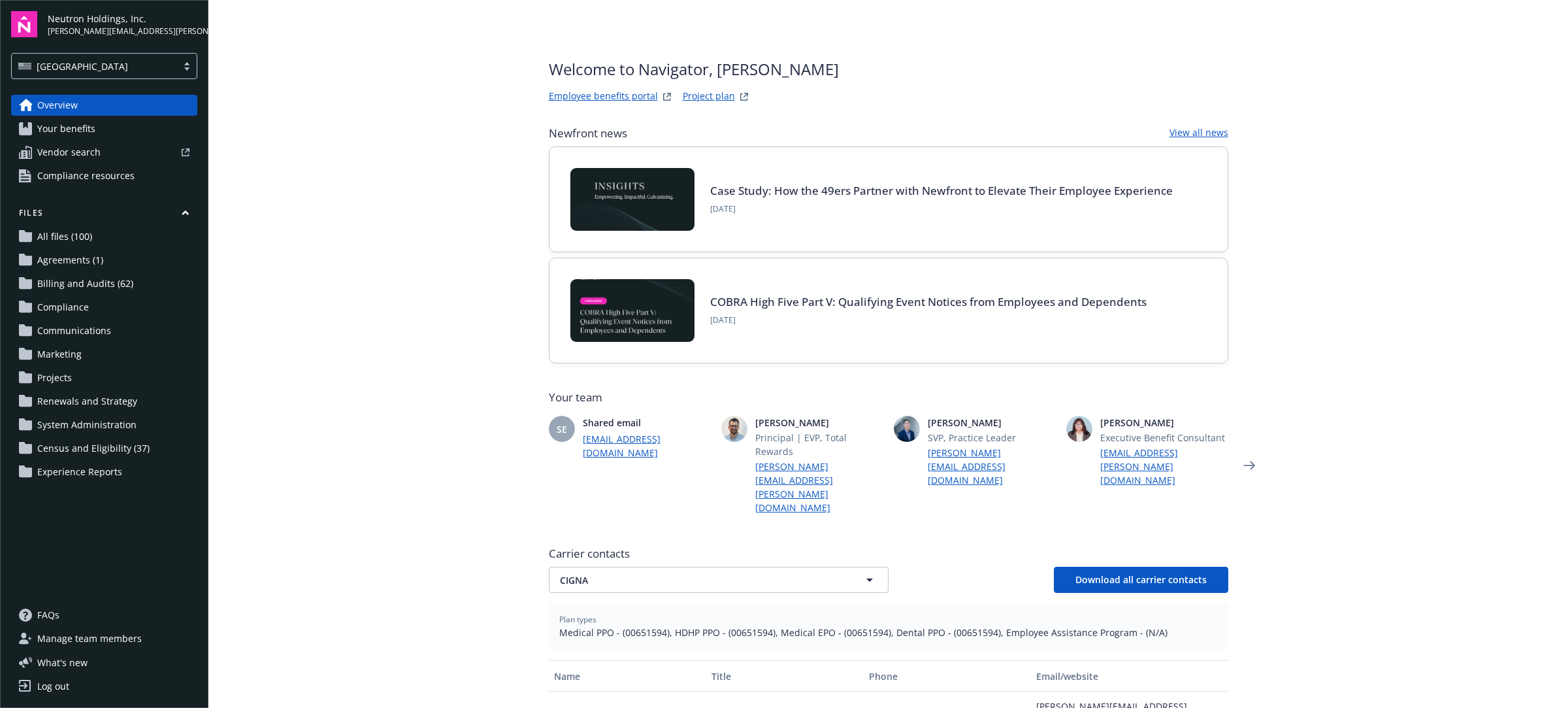
click at [69, 134] on span "Your benefits" at bounding box center [66, 128] width 59 height 21
